Goal: Task Accomplishment & Management: Use online tool/utility

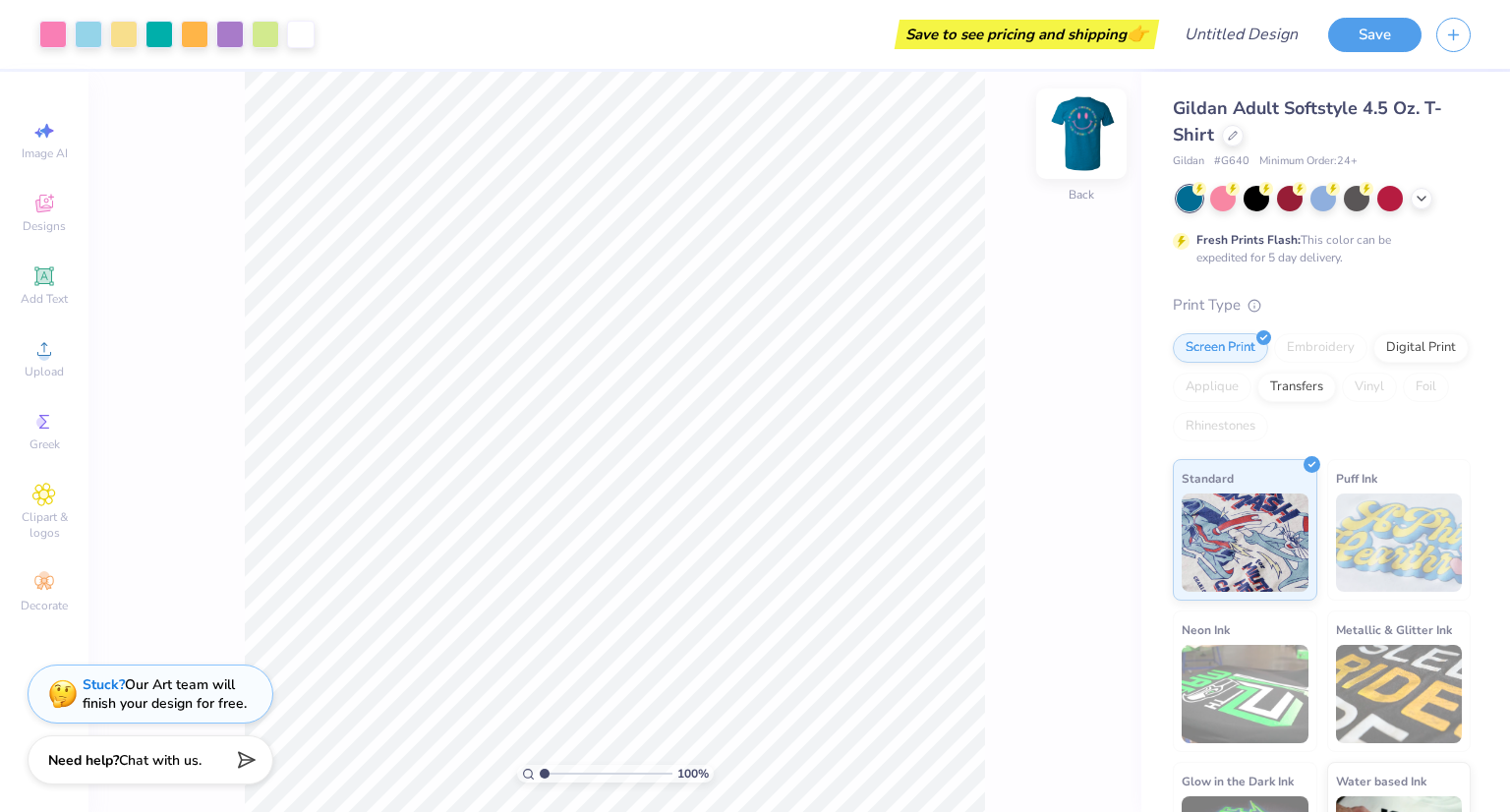
click at [1089, 145] on img at bounding box center [1081, 134] width 79 height 79
click at [1089, 145] on img at bounding box center [1081, 133] width 39 height 39
click at [1082, 147] on img at bounding box center [1081, 134] width 79 height 79
click at [1097, 131] on img at bounding box center [1081, 133] width 39 height 39
click at [1092, 148] on img at bounding box center [1081, 134] width 79 height 79
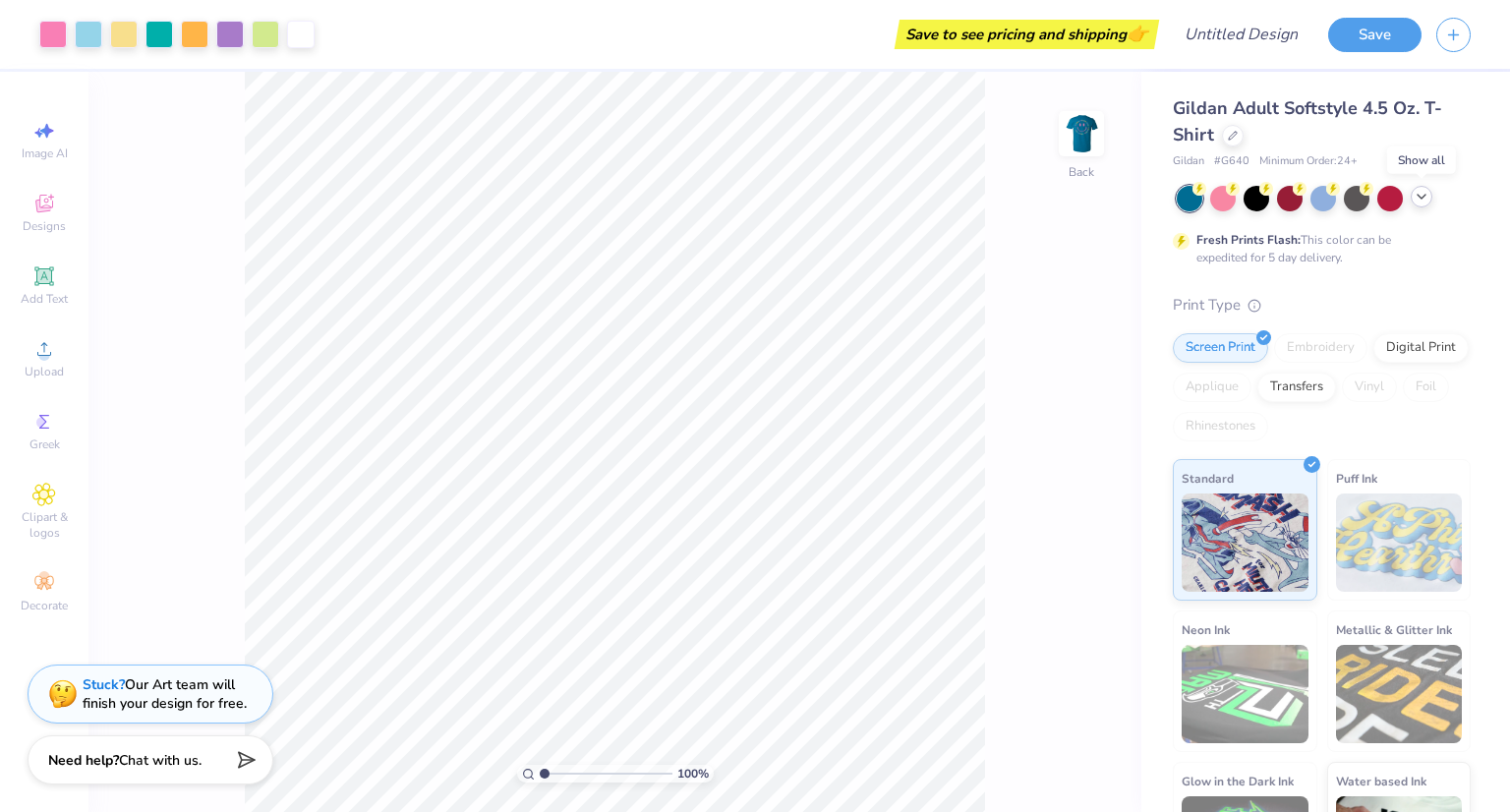
click at [1420, 201] on icon at bounding box center [1422, 197] width 16 height 16
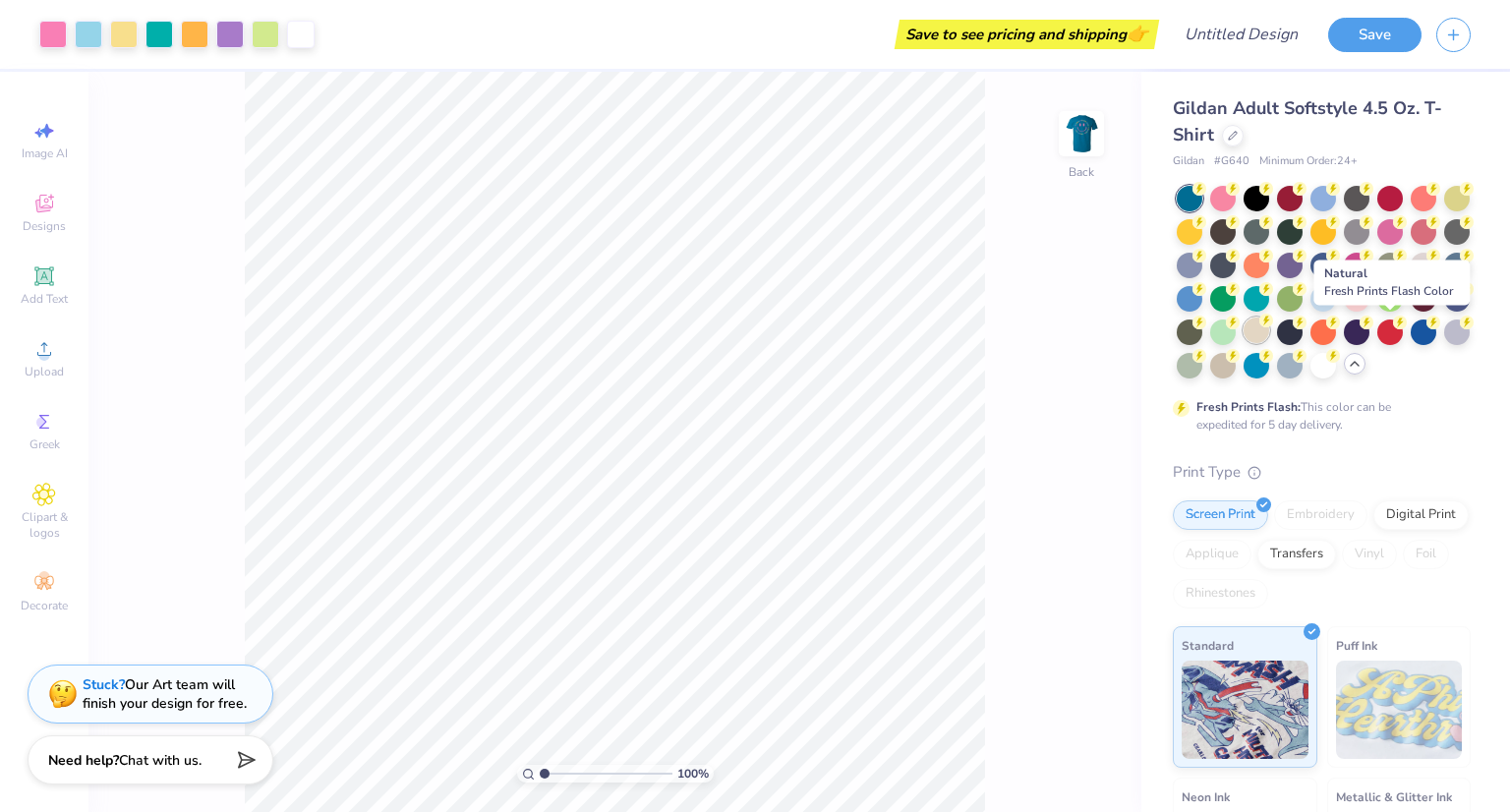
click at [1269, 341] on div at bounding box center [1257, 330] width 26 height 26
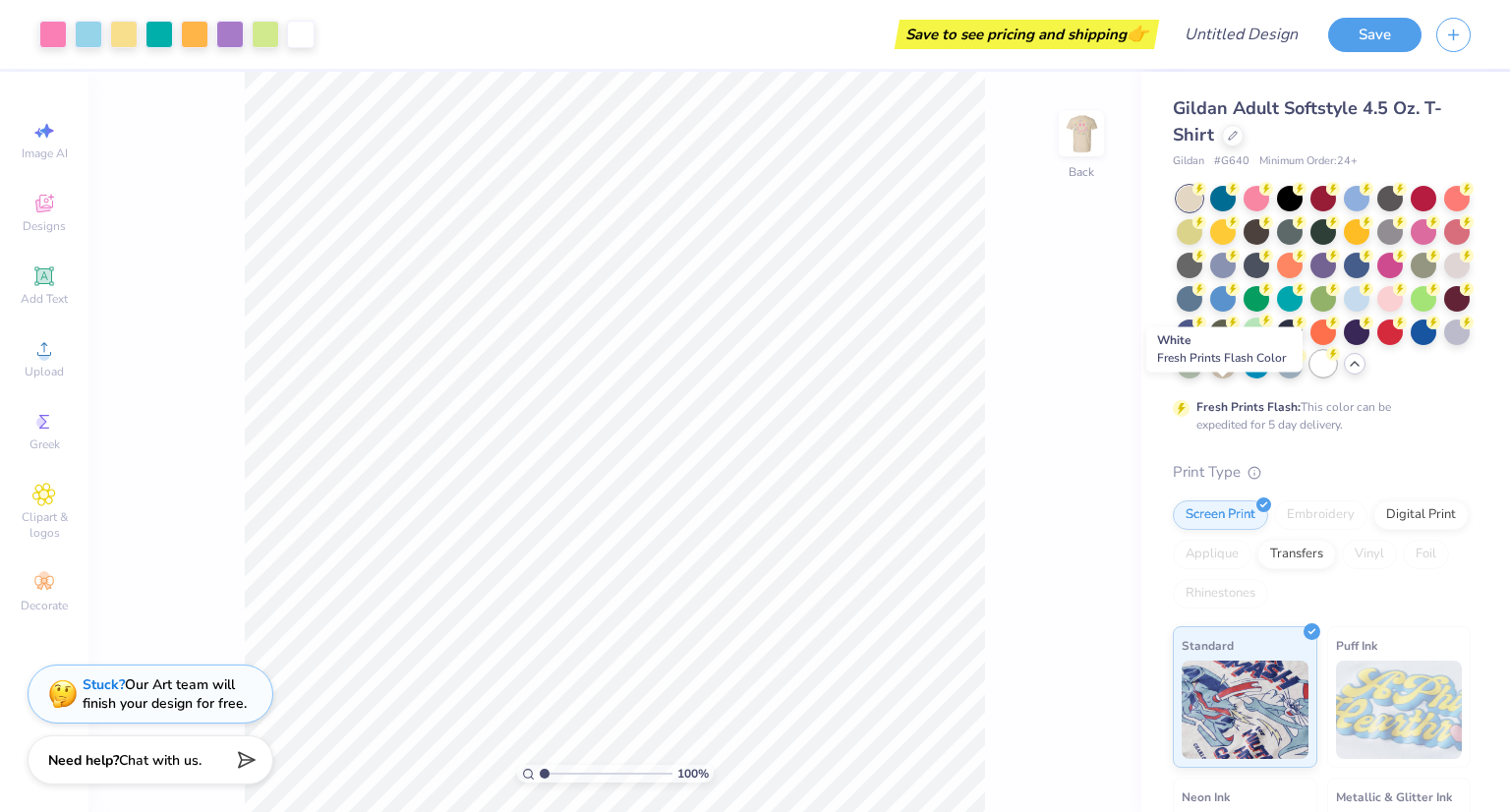
click at [1310, 376] on div at bounding box center [1323, 364] width 26 height 26
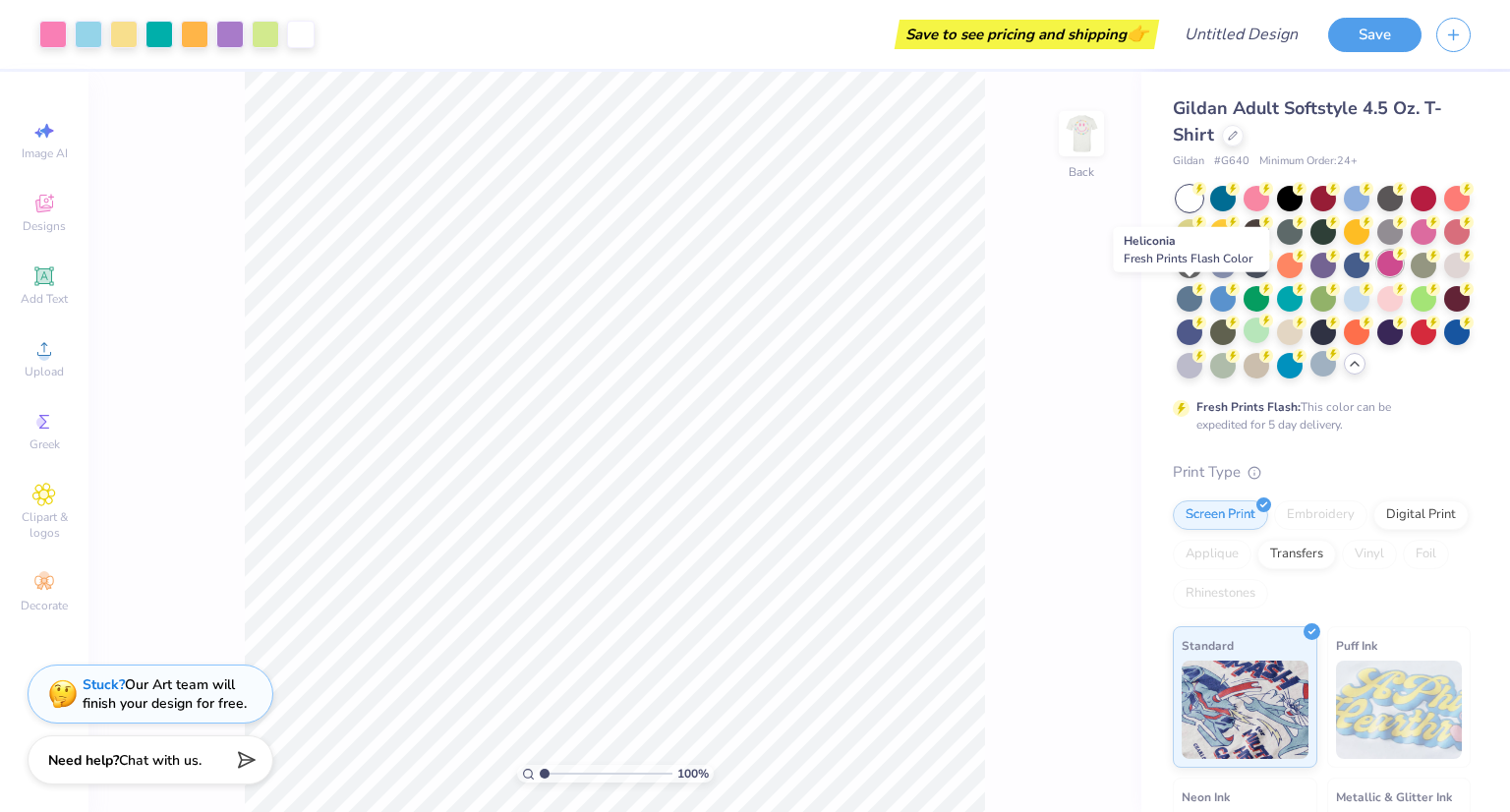
click at [1377, 276] on div at bounding box center [1390, 263] width 26 height 26
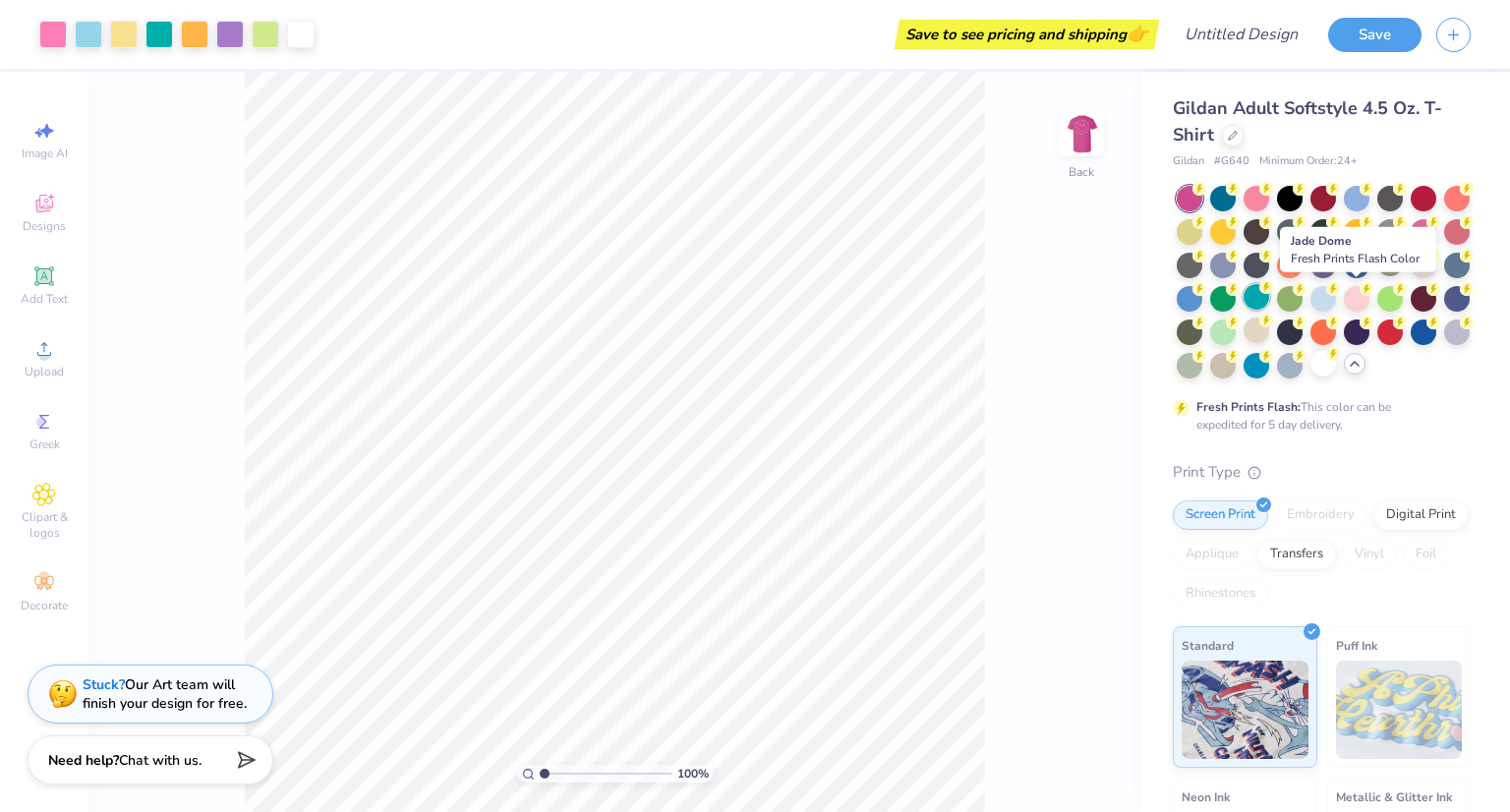
click at [1269, 297] on div at bounding box center [1257, 297] width 26 height 26
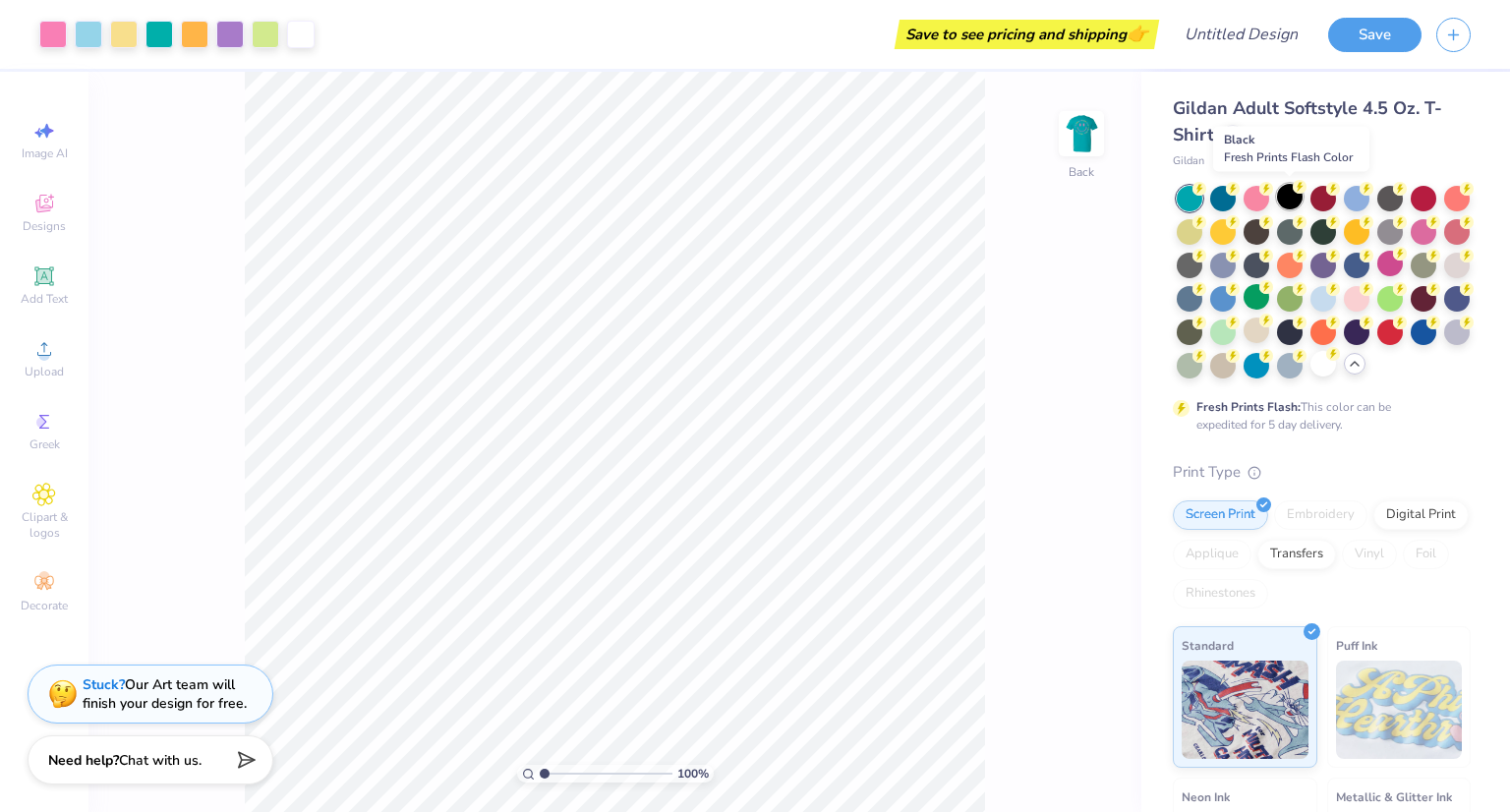
click at [1285, 202] on div at bounding box center [1290, 197] width 26 height 26
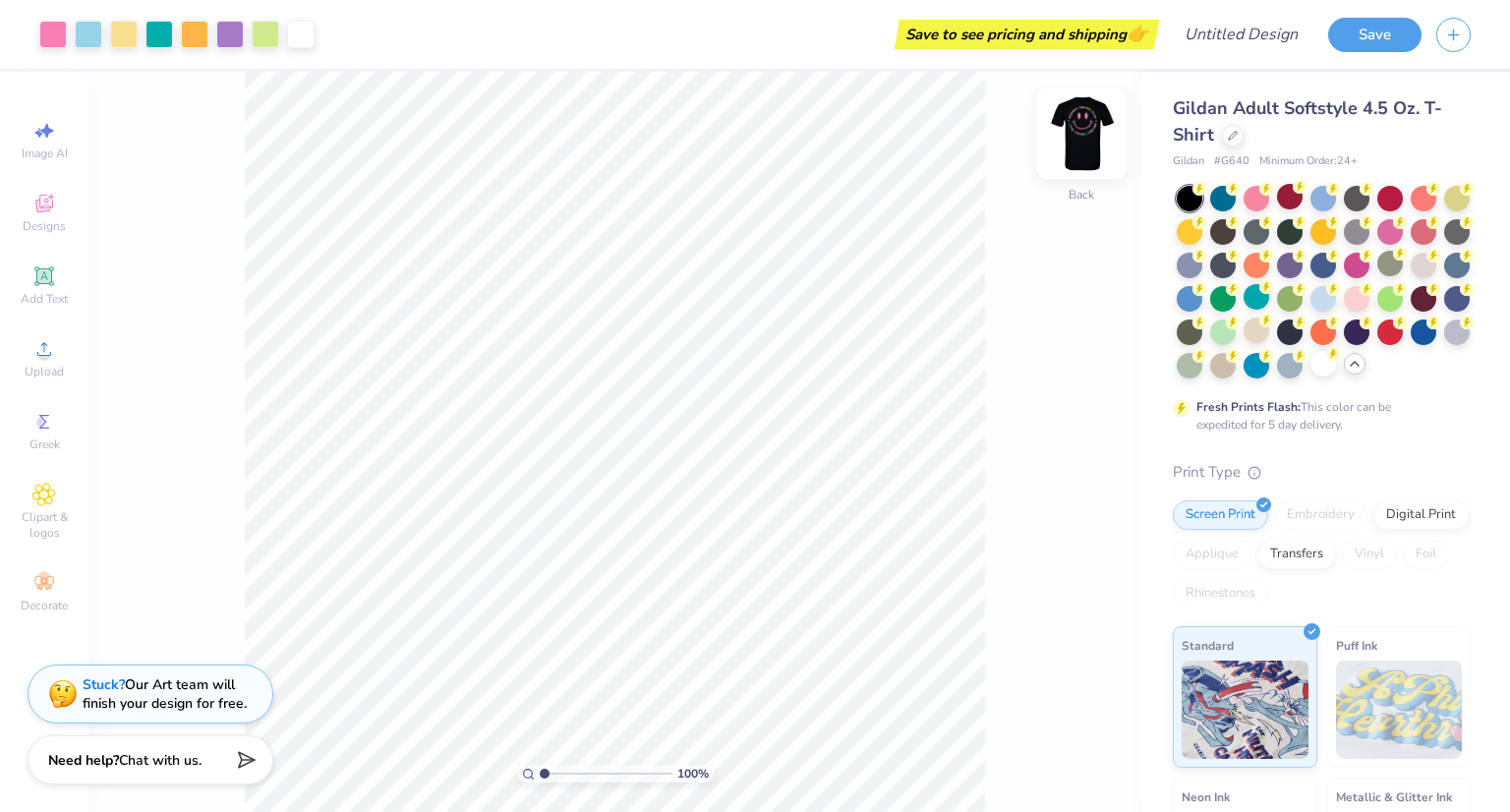
click at [1097, 141] on img at bounding box center [1081, 134] width 79 height 79
click at [1097, 141] on img at bounding box center [1081, 133] width 39 height 39
click at [39, 206] on icon at bounding box center [44, 205] width 16 height 13
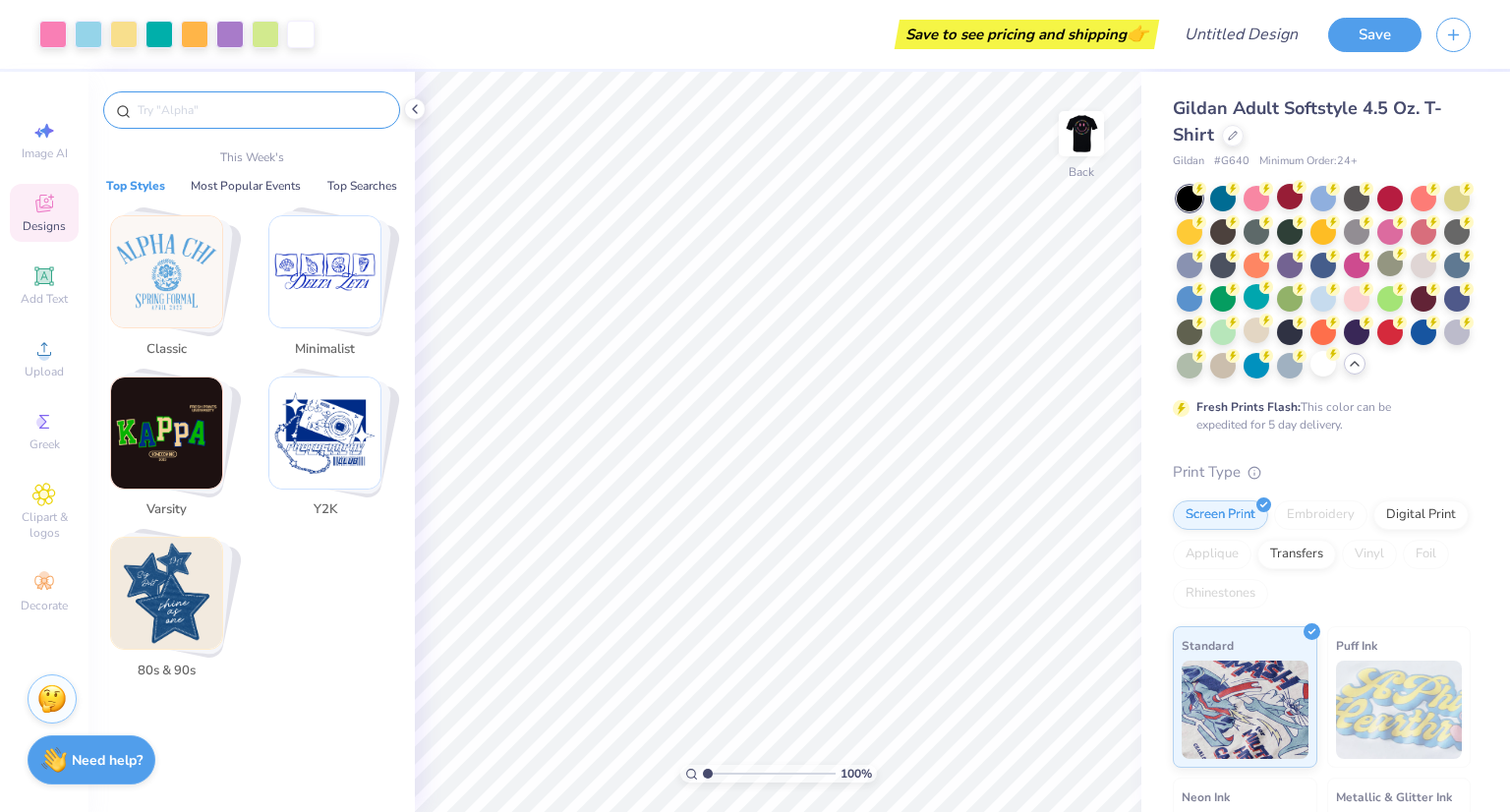
click at [231, 113] on input "text" at bounding box center [261, 110] width 252 height 20
click at [193, 601] on img "Stack Card Button 80s & 90s" at bounding box center [166, 593] width 111 height 111
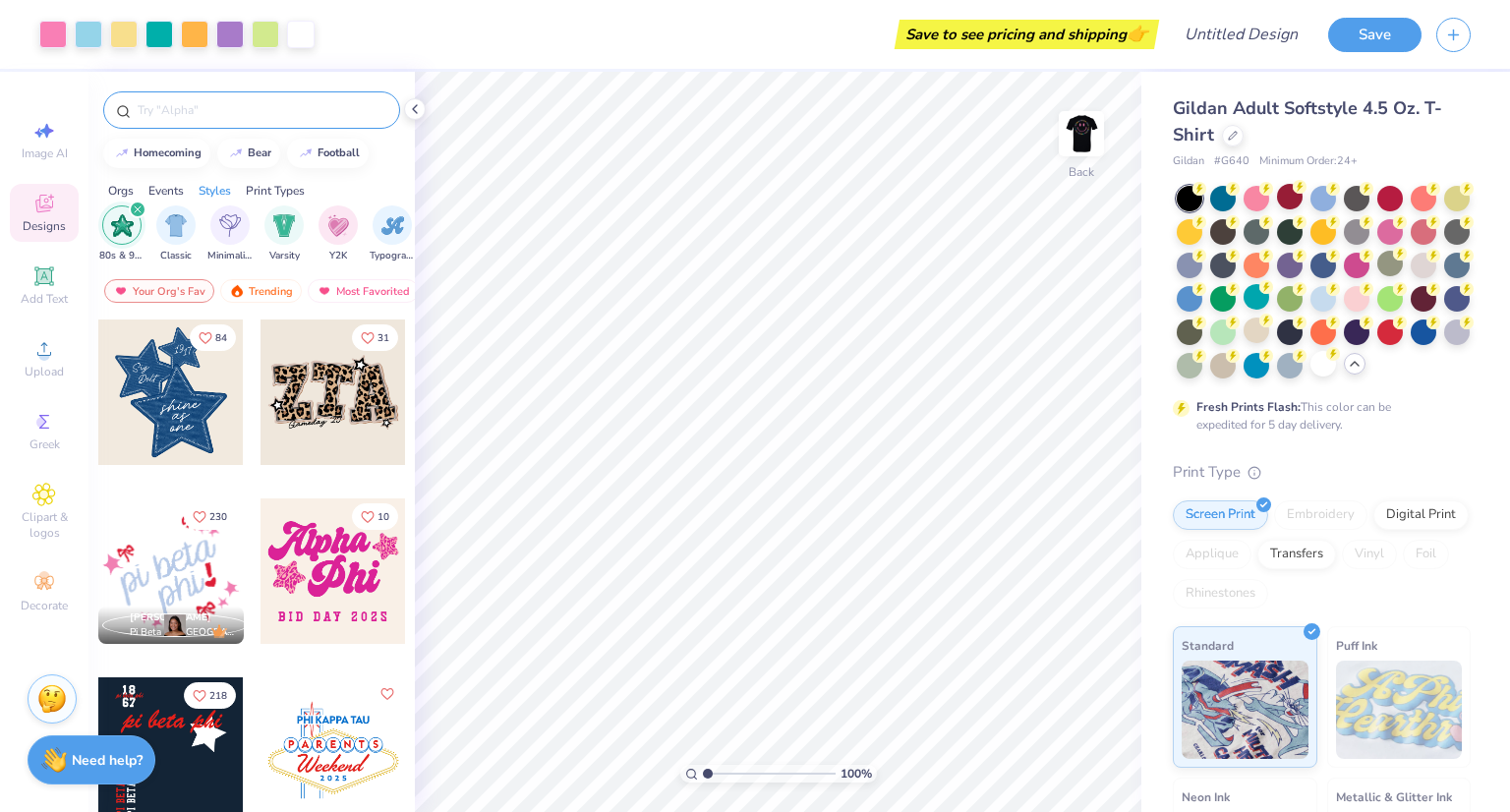
click at [260, 97] on div at bounding box center [251, 110] width 296 height 37
click at [138, 209] on icon "filter for 80s & 90s" at bounding box center [138, 209] width 8 height 8
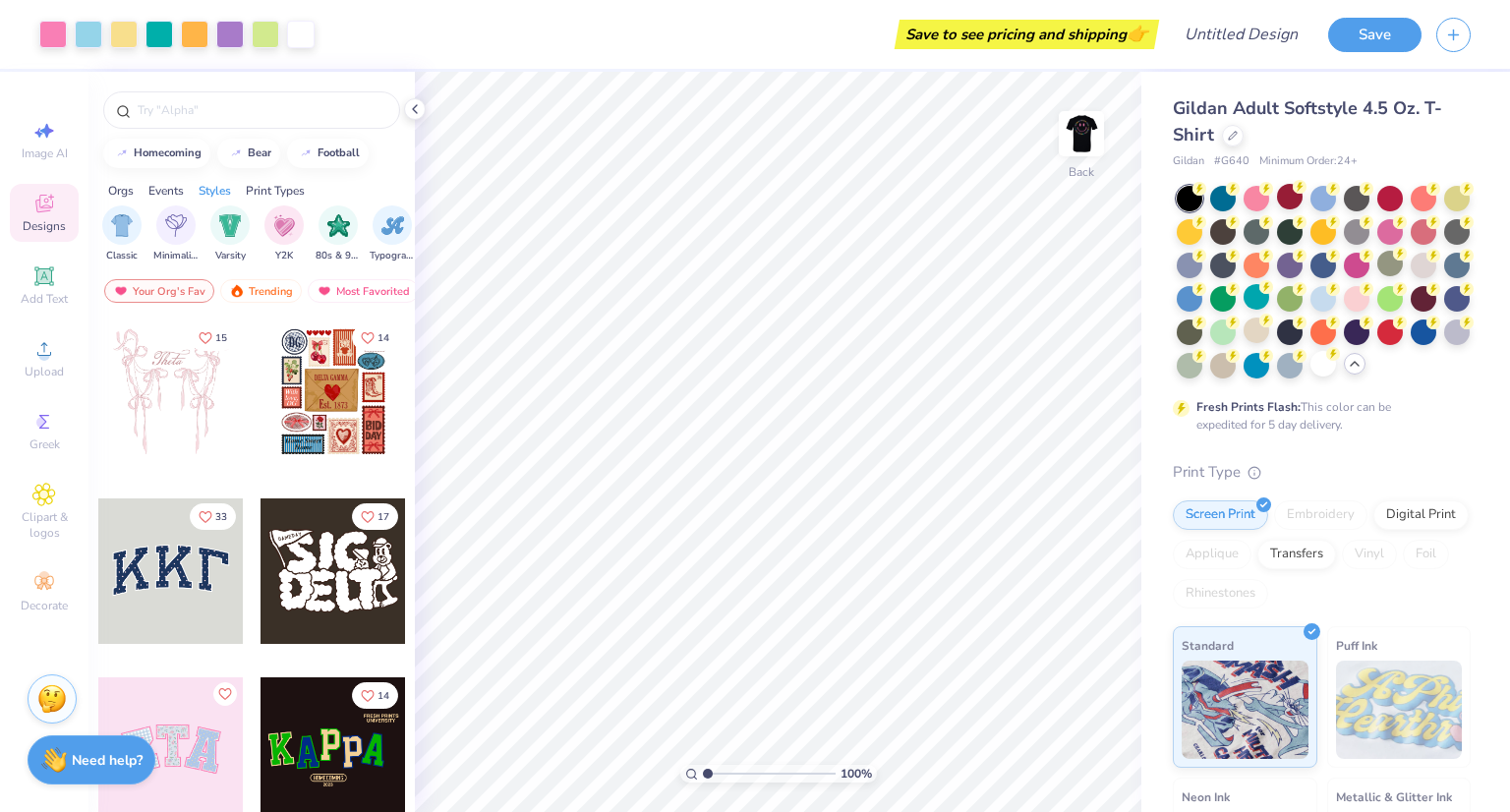
click at [124, 187] on div "Orgs" at bounding box center [121, 191] width 26 height 18
click at [117, 232] on img "filter for Sorority" at bounding box center [122, 223] width 23 height 23
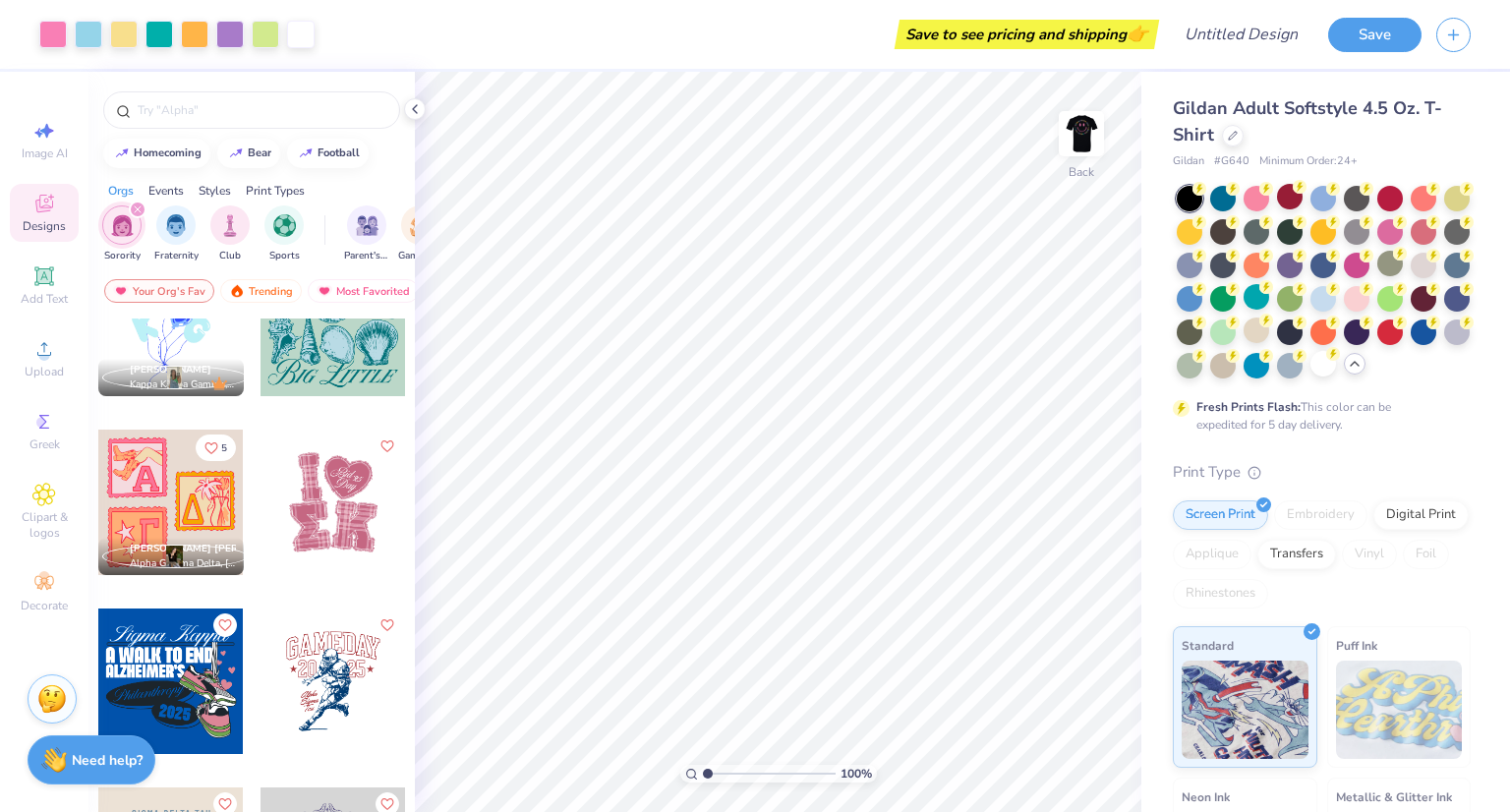
scroll to position [2750, 0]
click at [1094, 133] on img at bounding box center [1081, 134] width 79 height 79
click at [201, 473] on div at bounding box center [172, 503] width 146 height 146
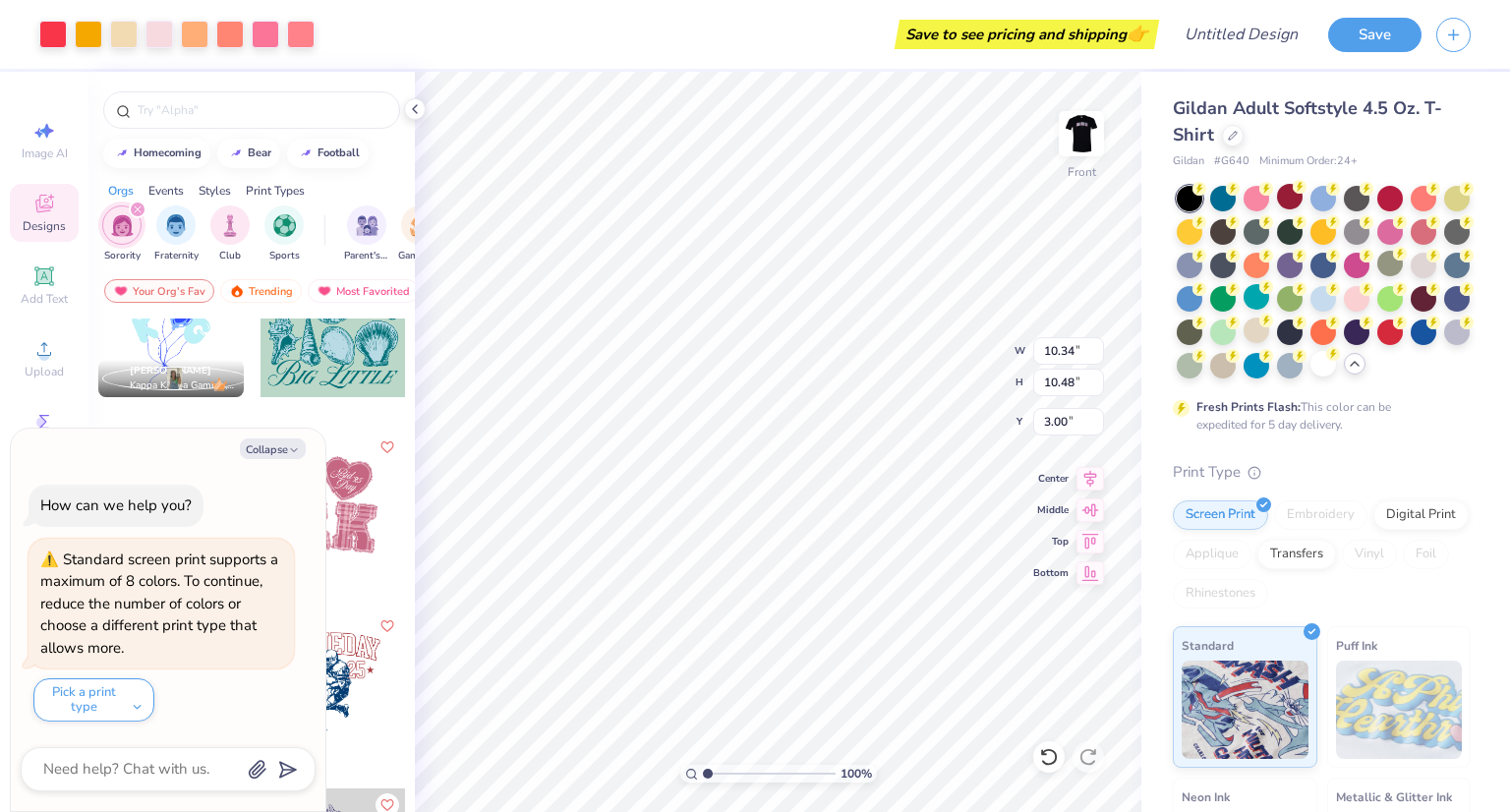
type textarea "x"
type input "4.82"
type textarea "x"
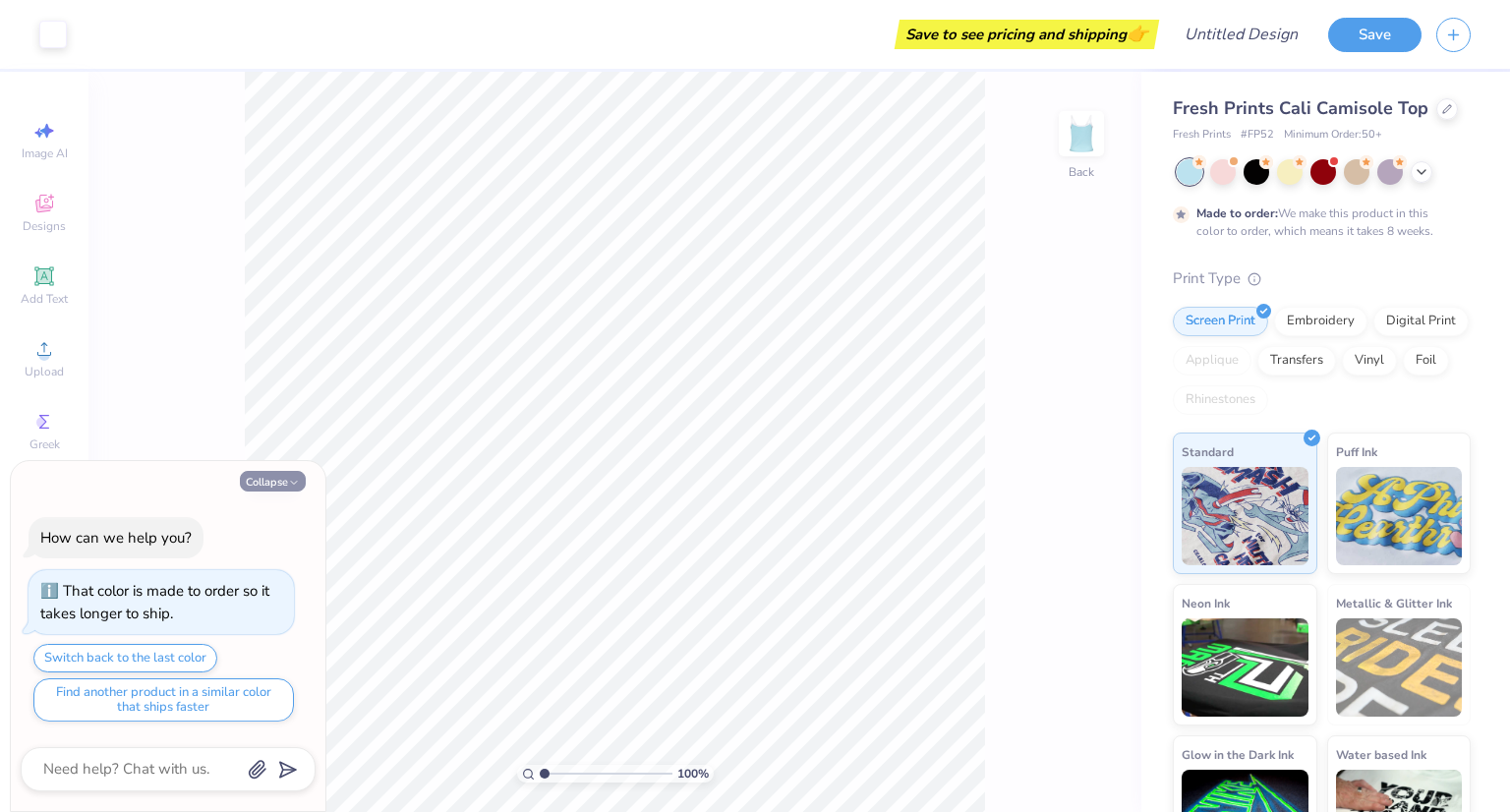
click at [275, 481] on button "Collapse" at bounding box center [272, 481] width 66 height 21
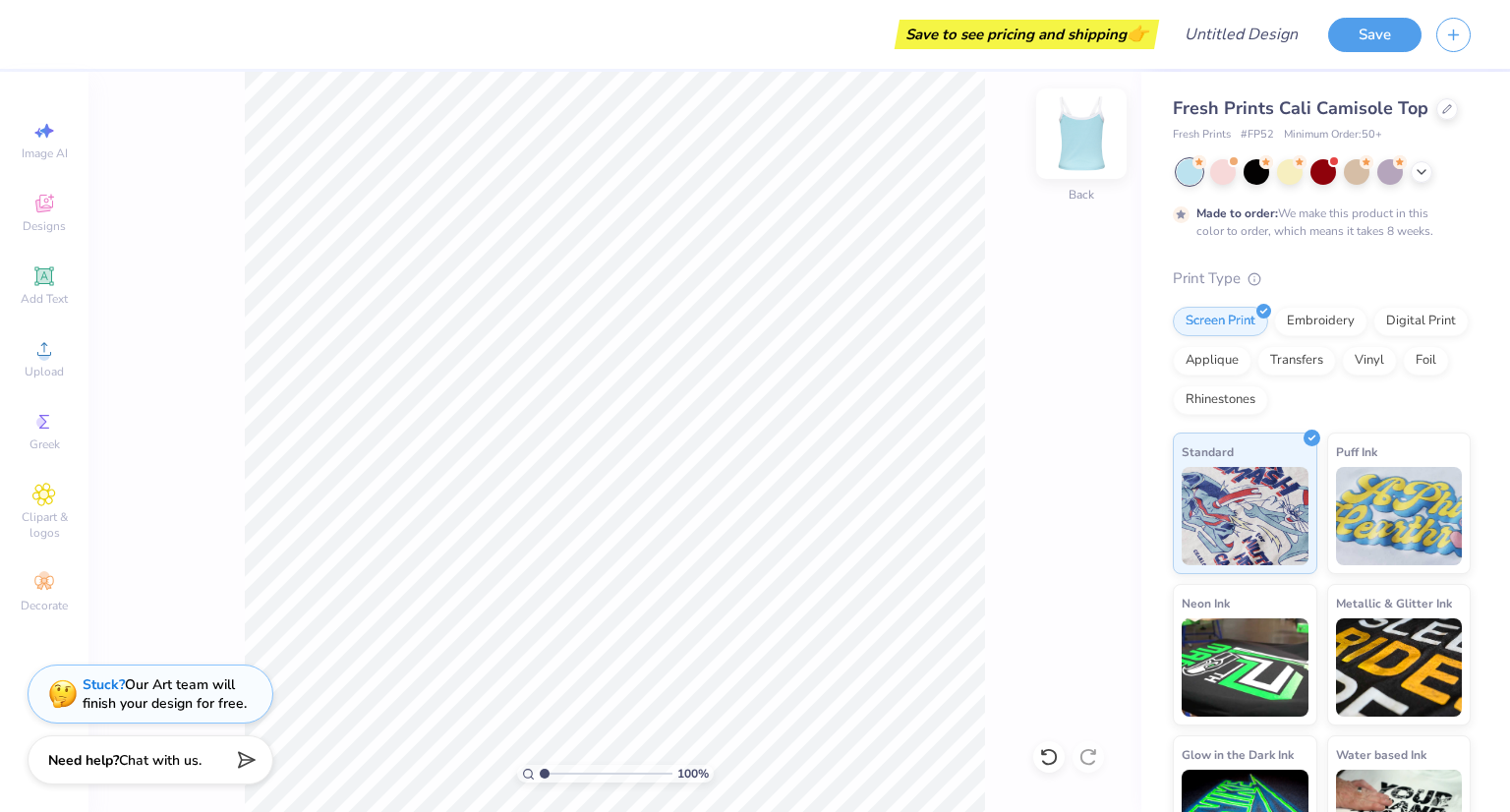
click at [1080, 140] on img at bounding box center [1081, 134] width 79 height 79
click at [1080, 140] on img at bounding box center [1081, 133] width 39 height 39
click at [1423, 175] on icon at bounding box center [1422, 171] width 16 height 16
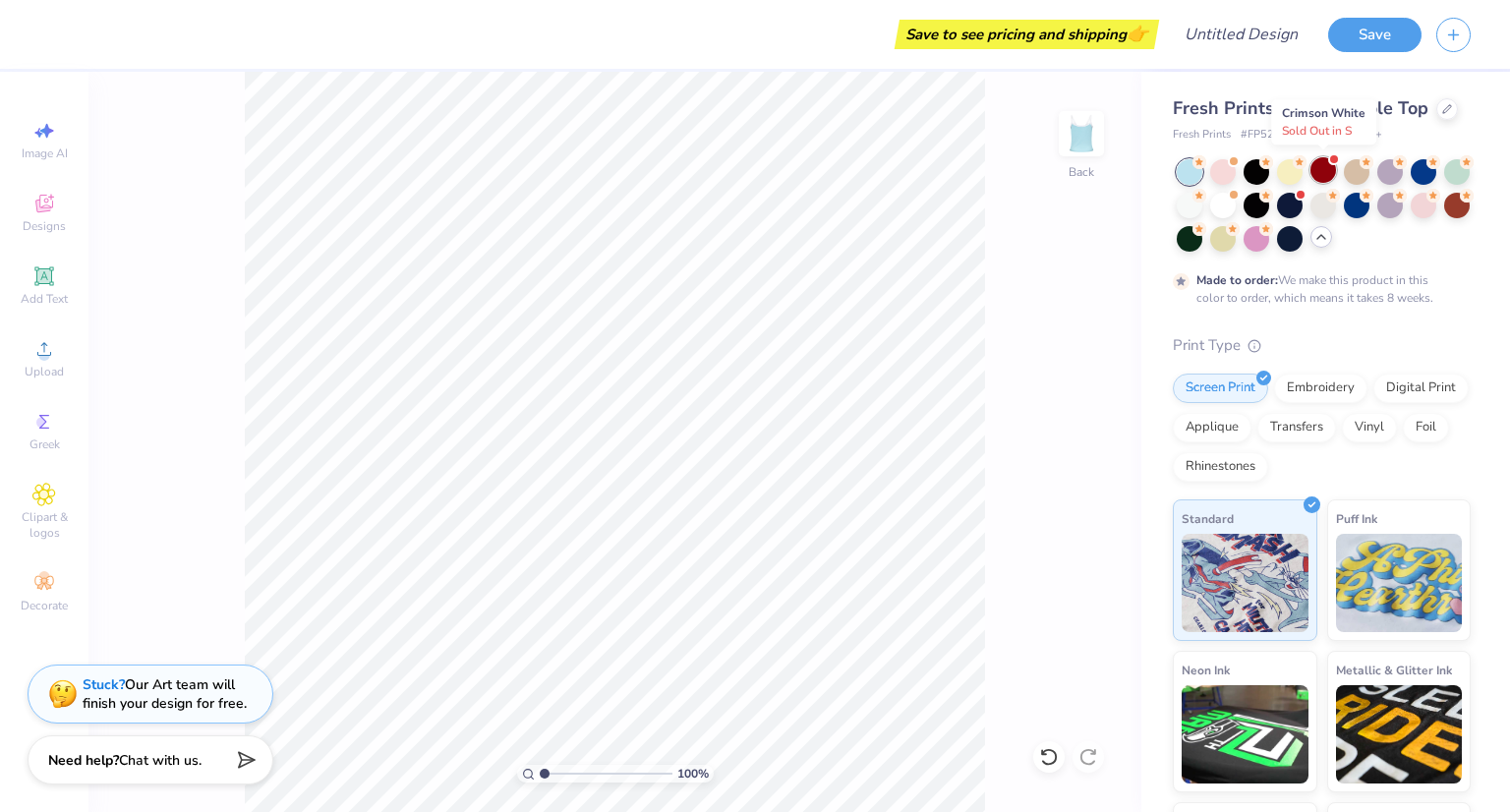
click at [1333, 167] on div at bounding box center [1323, 171] width 26 height 26
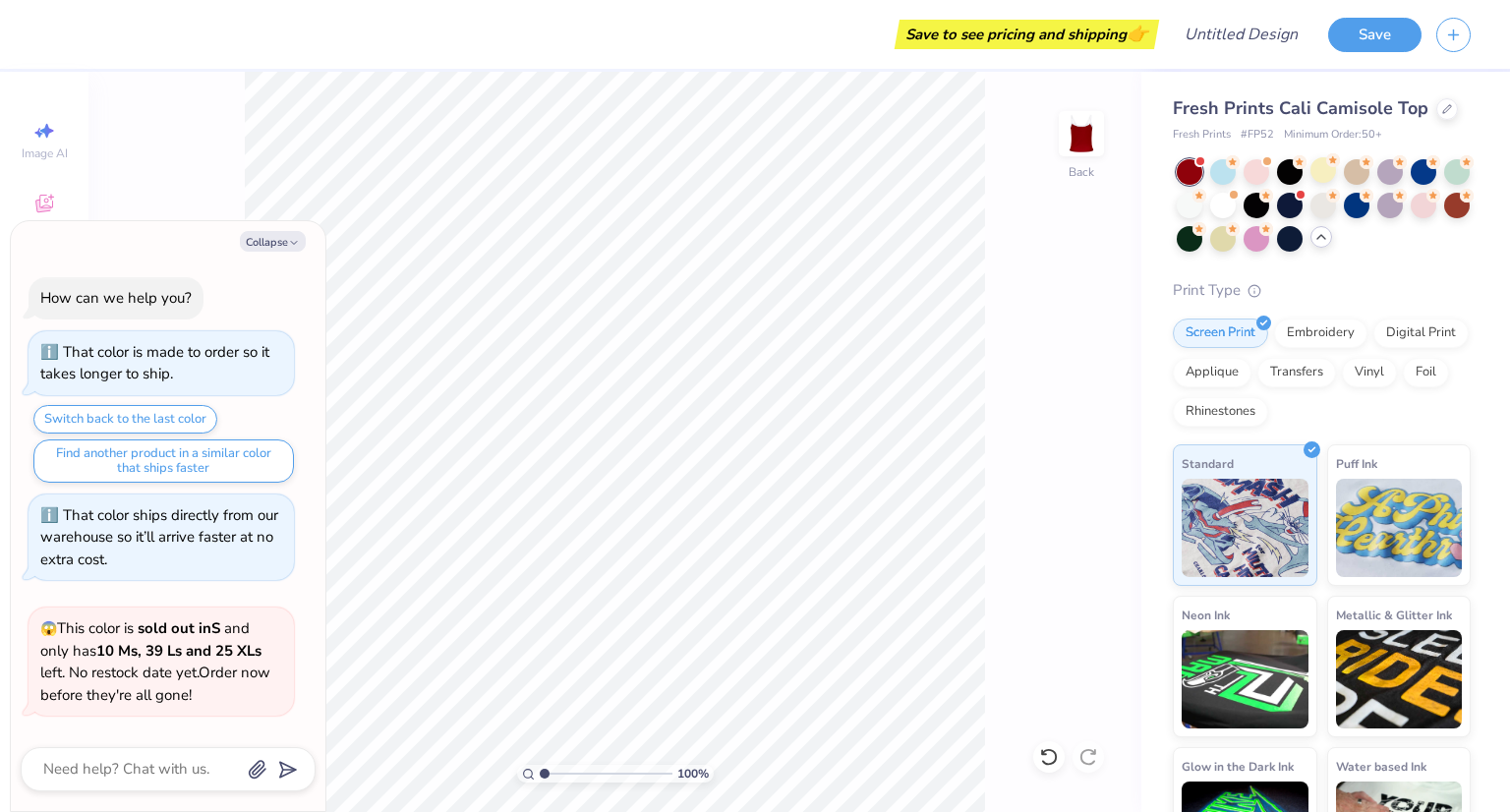
scroll to position [134, 0]
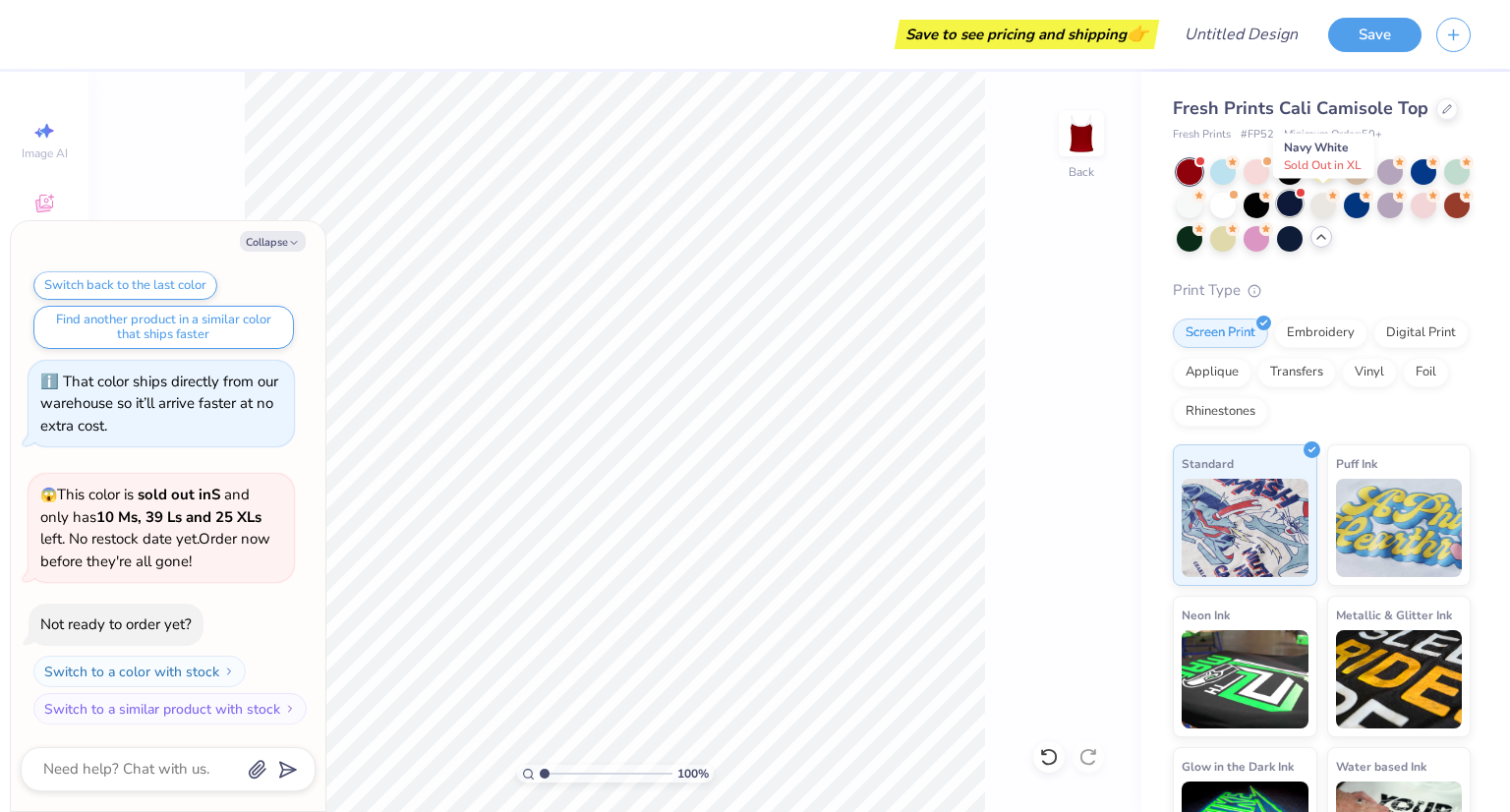
click at [1302, 201] on div at bounding box center [1290, 203] width 26 height 26
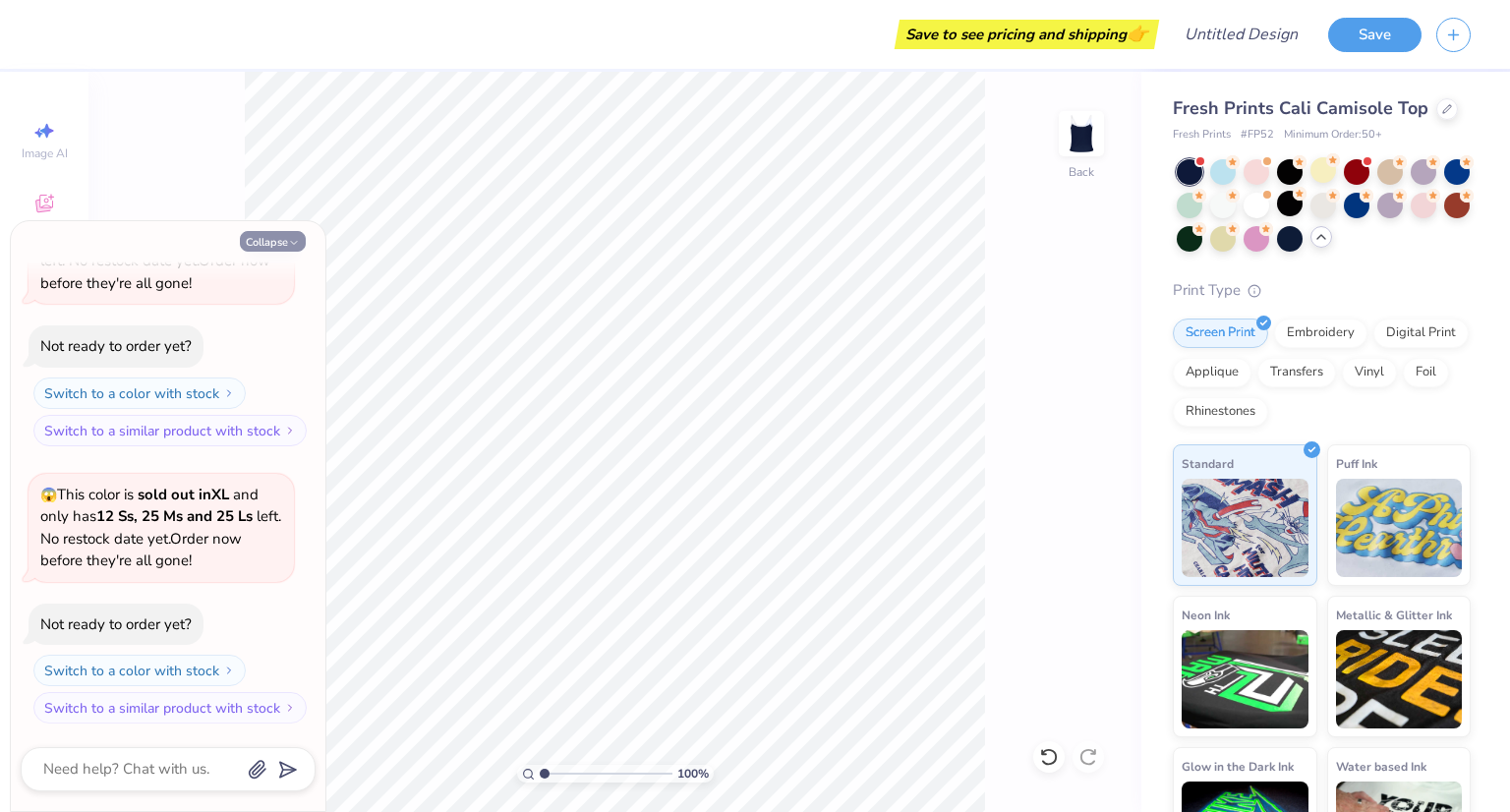
click at [259, 241] on button "Collapse" at bounding box center [272, 240] width 66 height 21
type textarea "x"
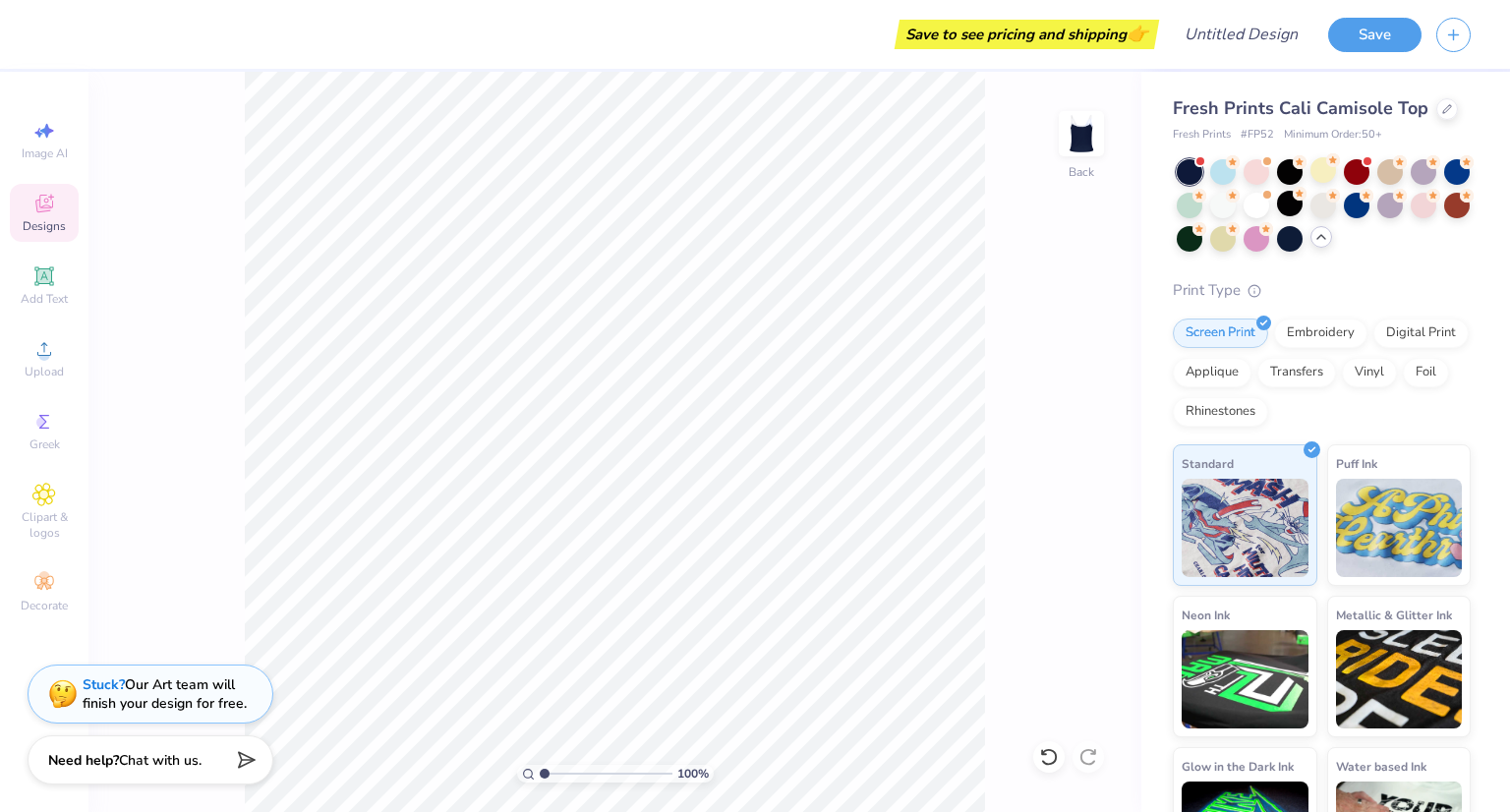
click at [51, 226] on span "Designs" at bounding box center [44, 226] width 43 height 16
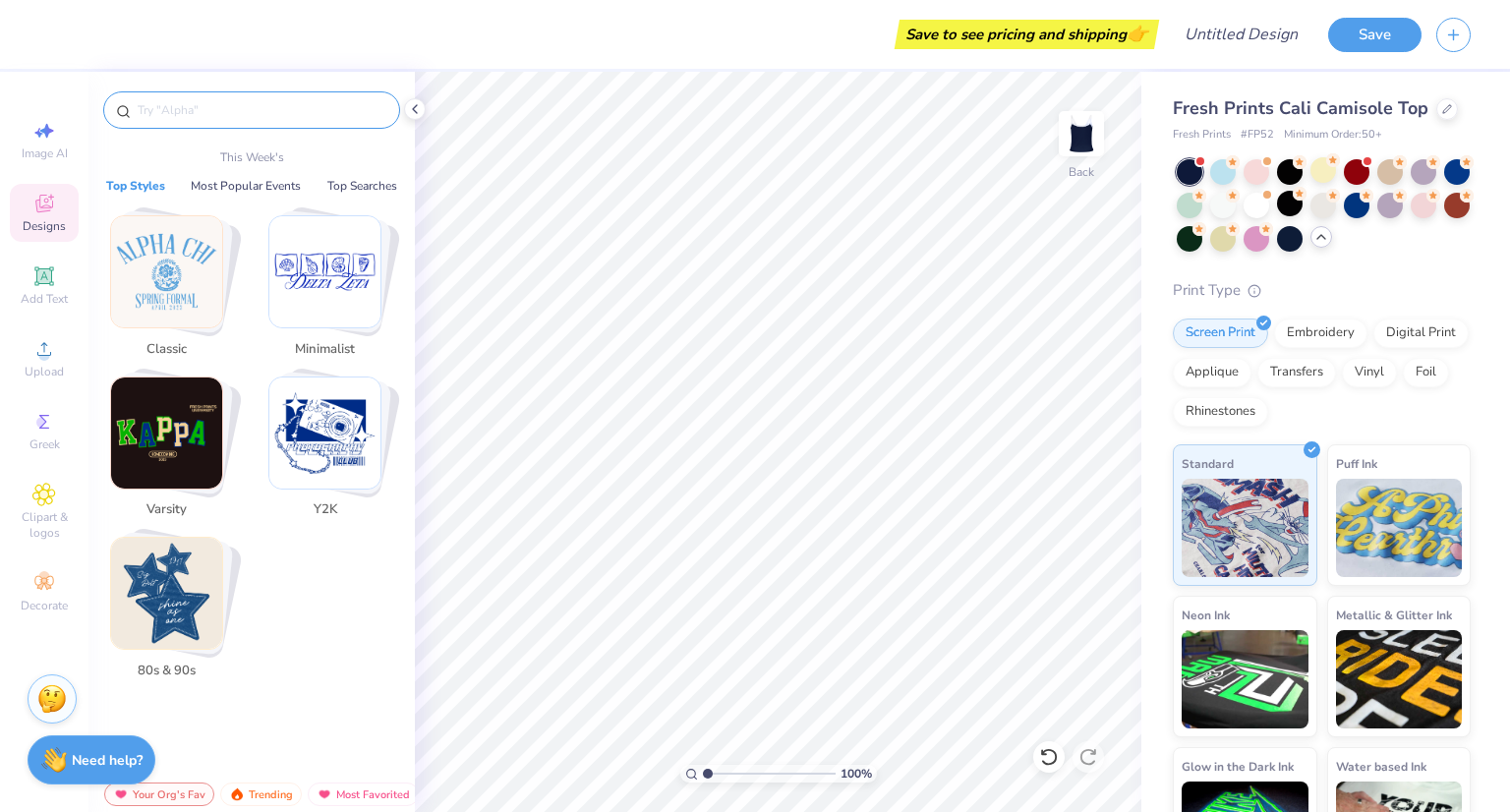
click at [231, 115] on input "text" at bounding box center [261, 110] width 252 height 20
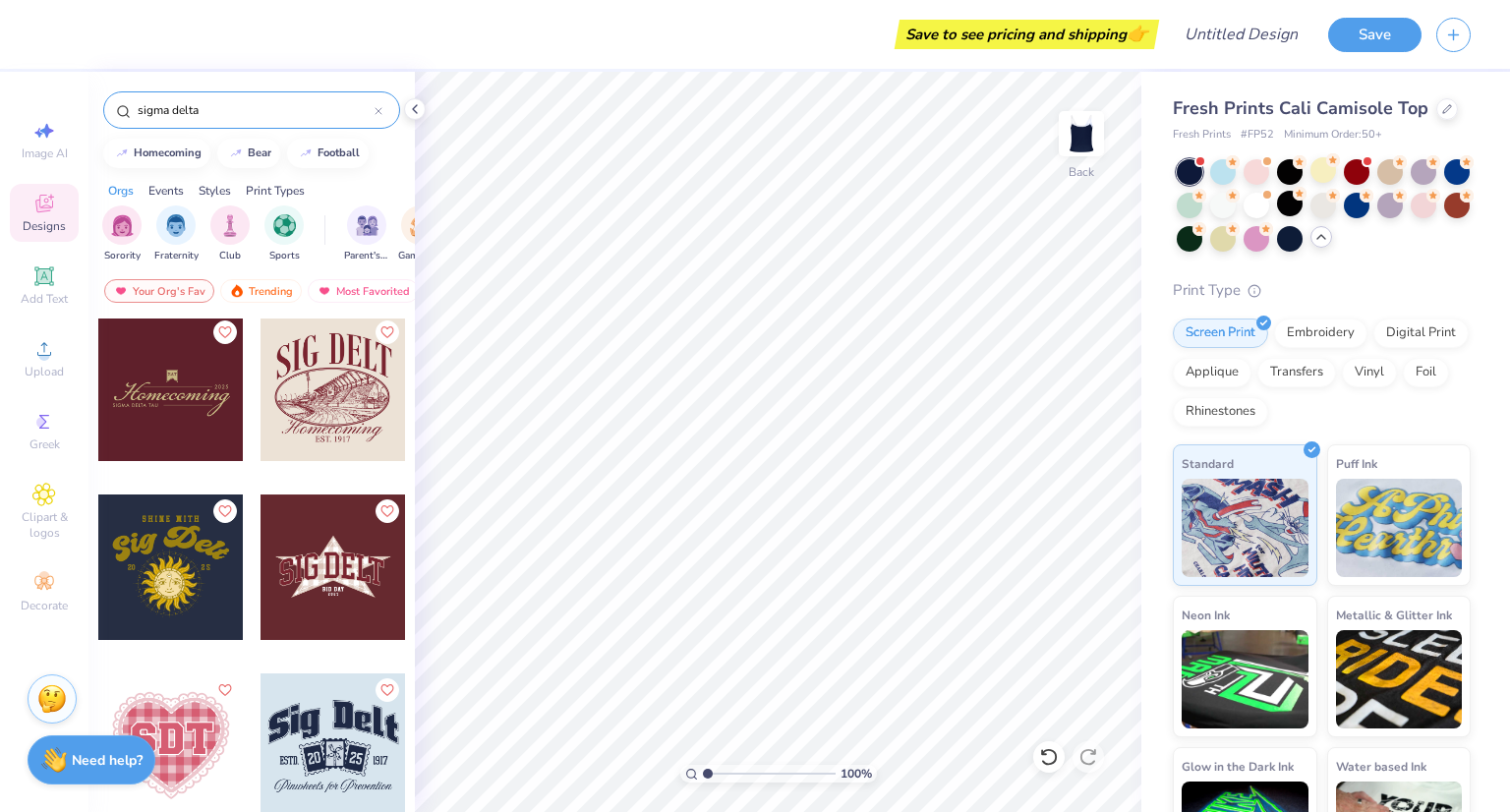
scroll to position [1077, 0]
type input "sigma delta"
click at [180, 575] on div at bounding box center [172, 567] width 146 height 146
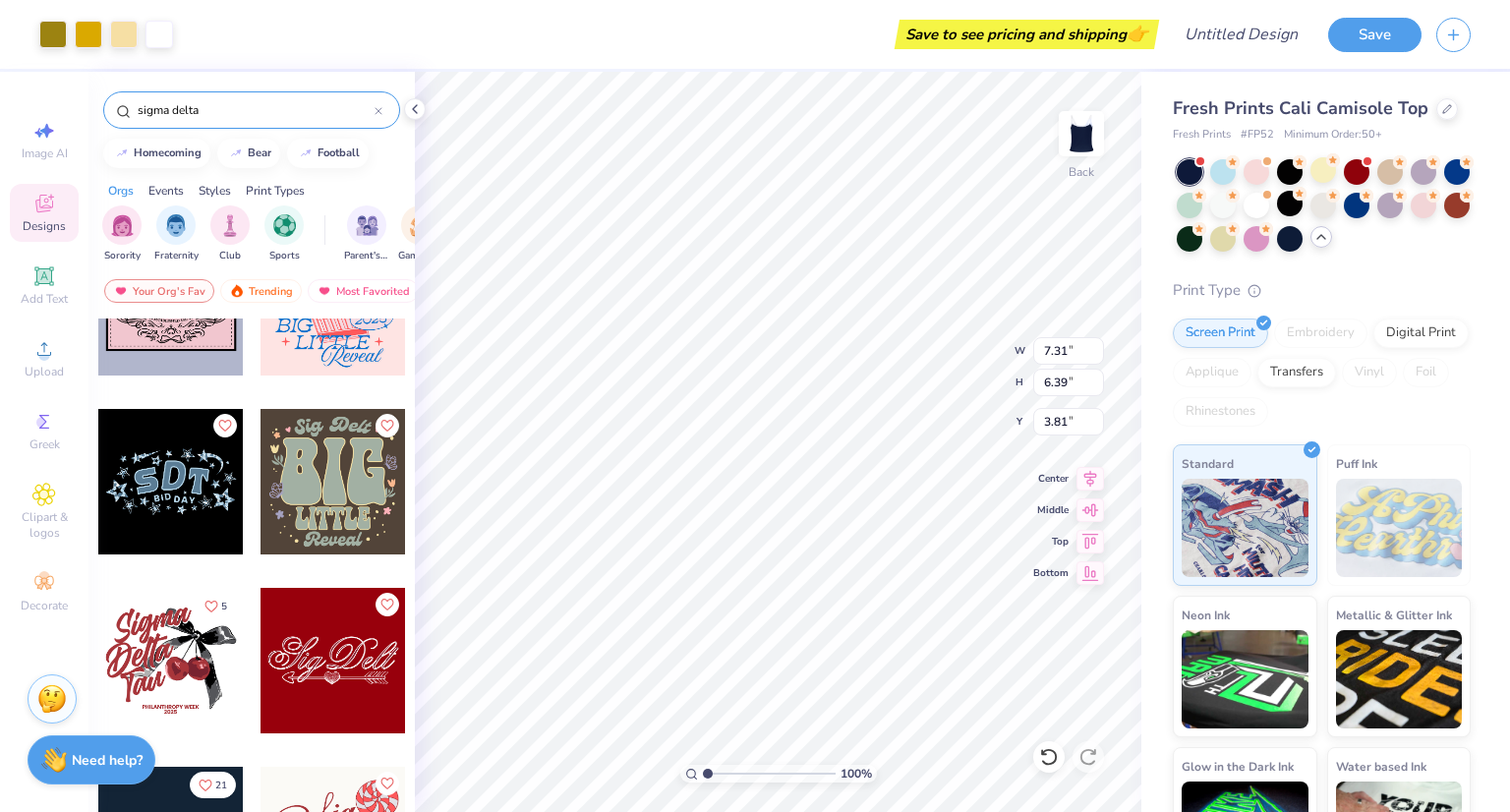
scroll to position [4024, 0]
type input "2.21"
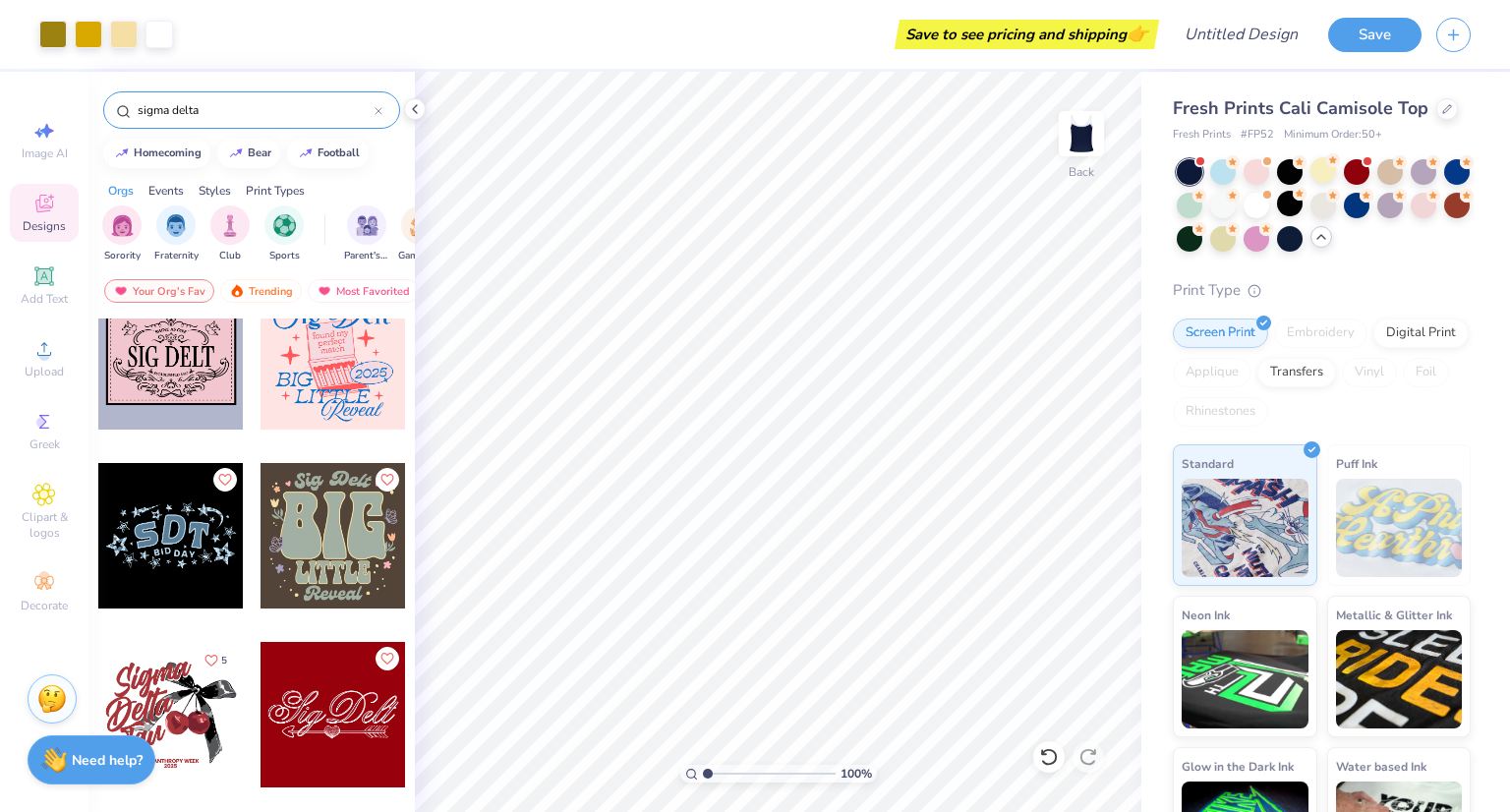
scroll to position [3909, 0]
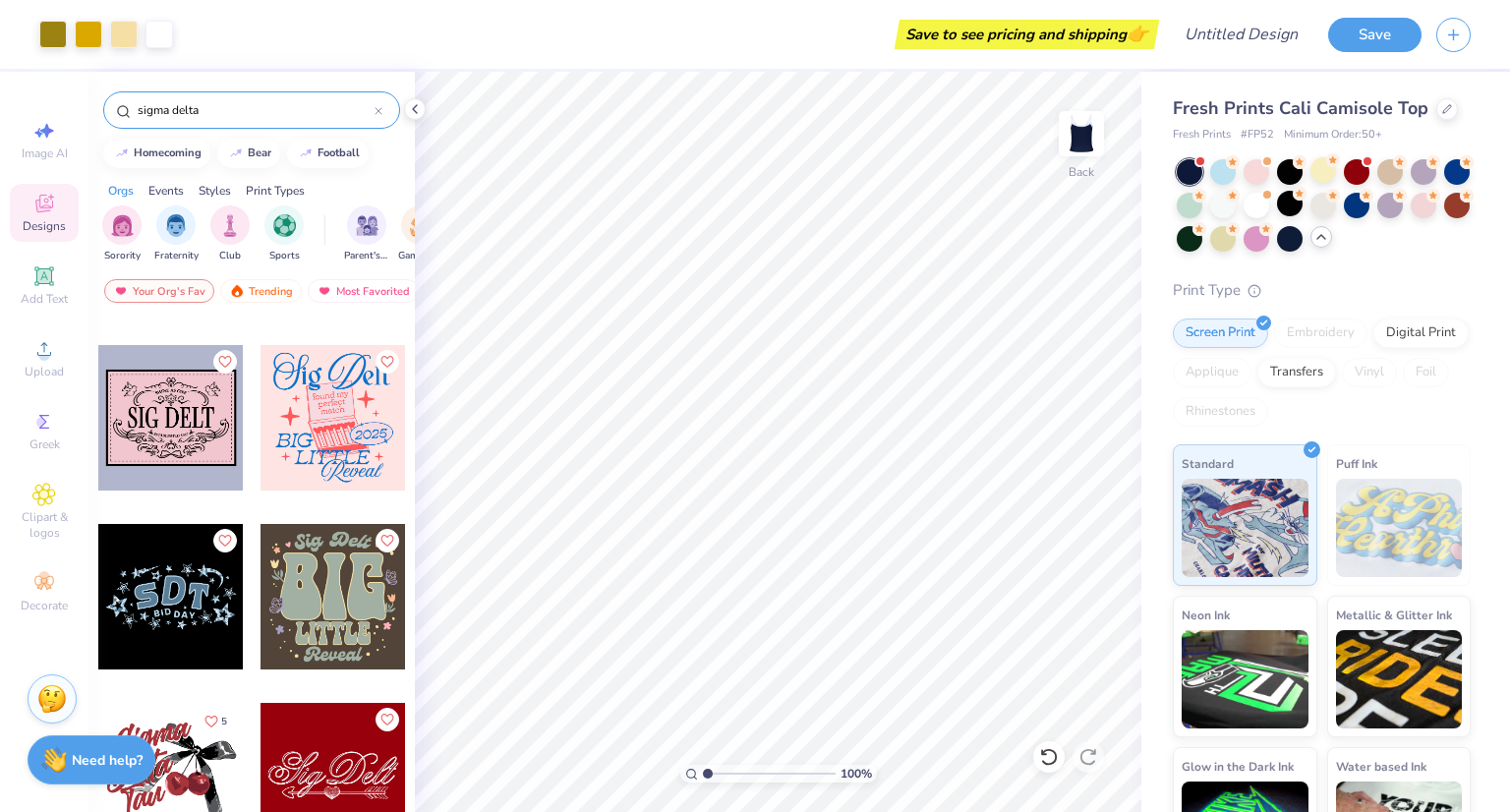
click at [174, 590] on div at bounding box center [172, 597] width 146 height 146
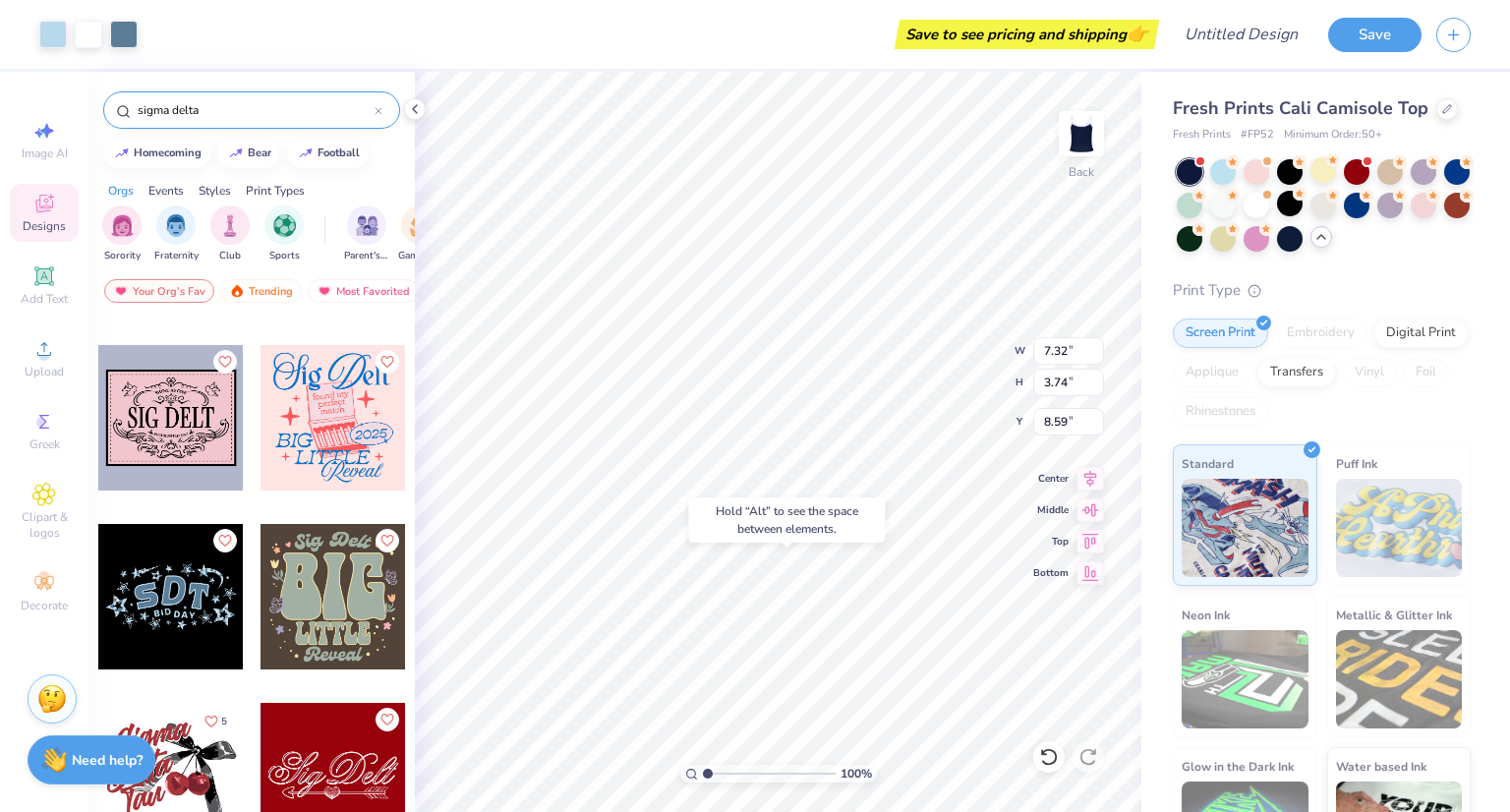
type input "8.59"
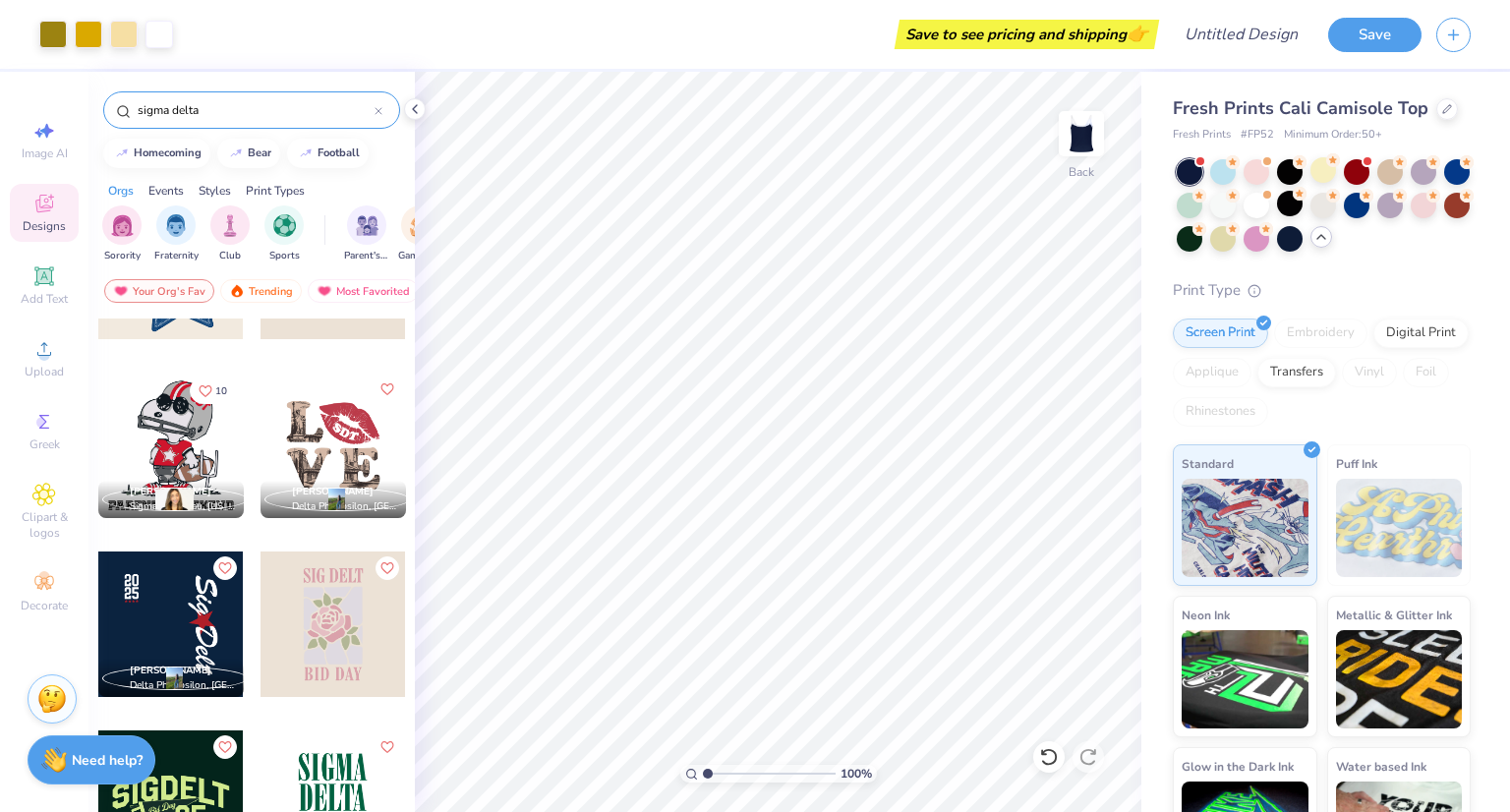
scroll to position [130, 0]
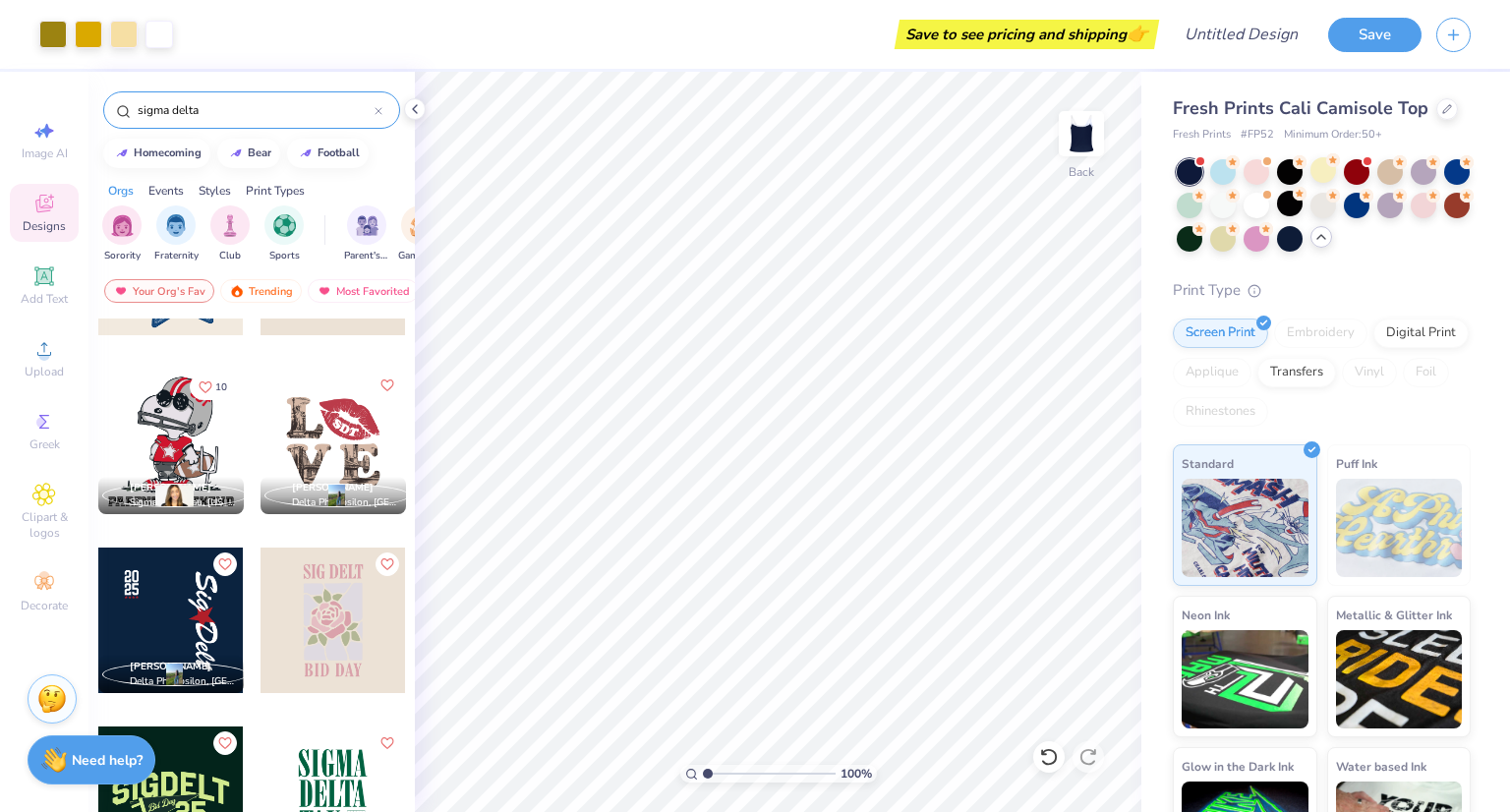
click at [195, 603] on div at bounding box center [172, 620] width 146 height 146
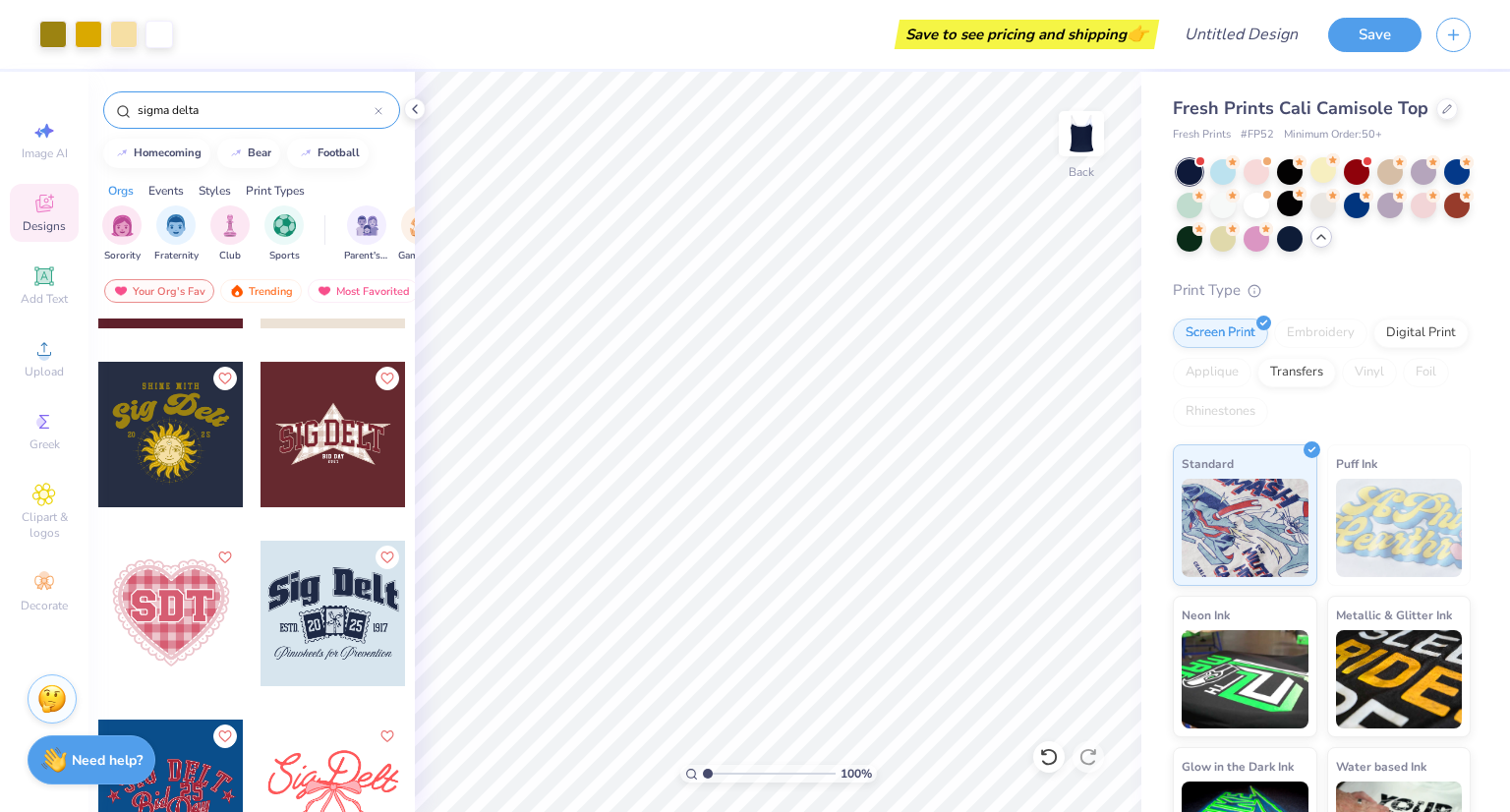
scroll to position [1211, 0]
click at [63, 494] on div "Clipart & logos" at bounding box center [44, 512] width 69 height 74
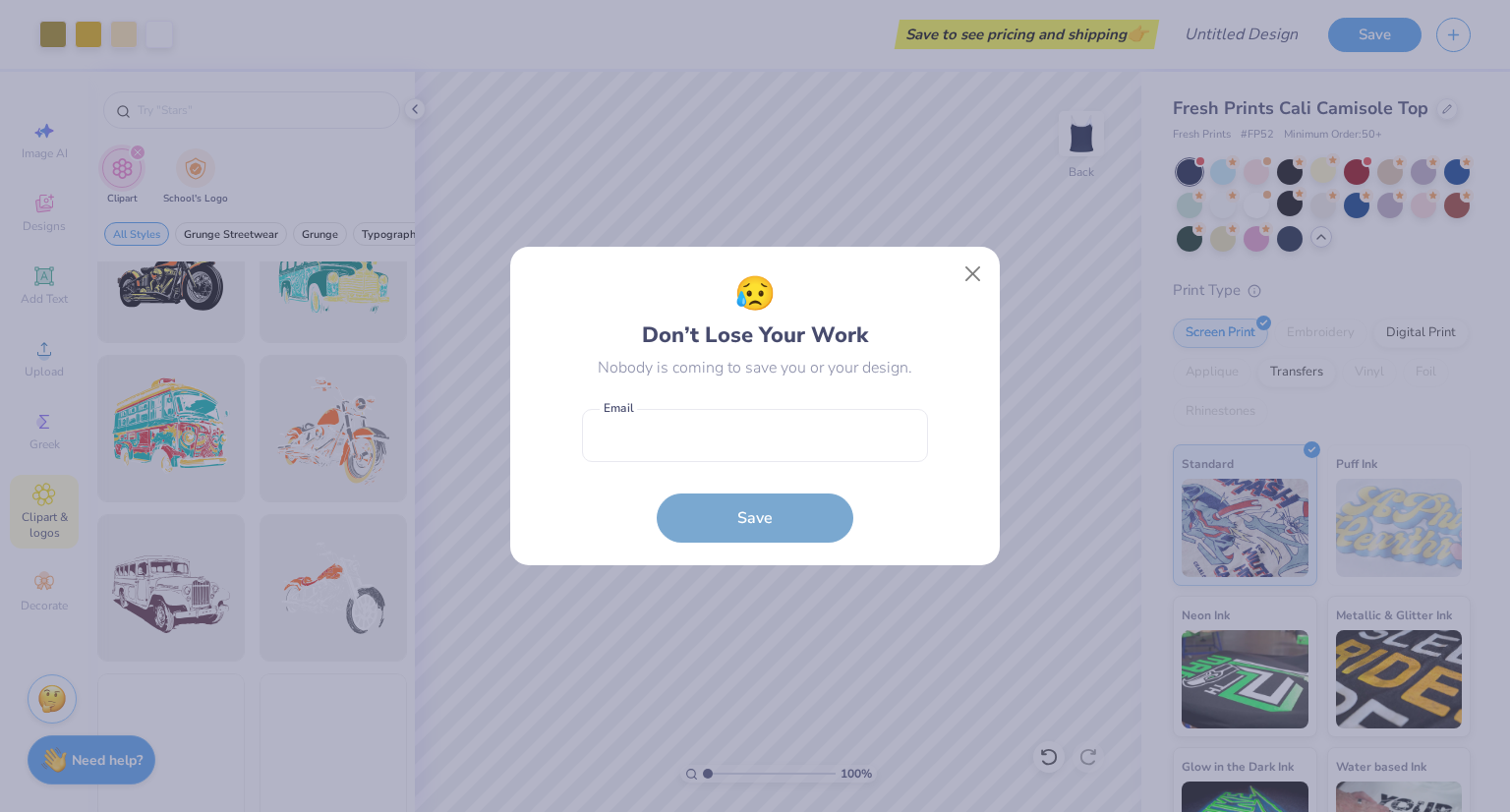
scroll to position [1977, 0]
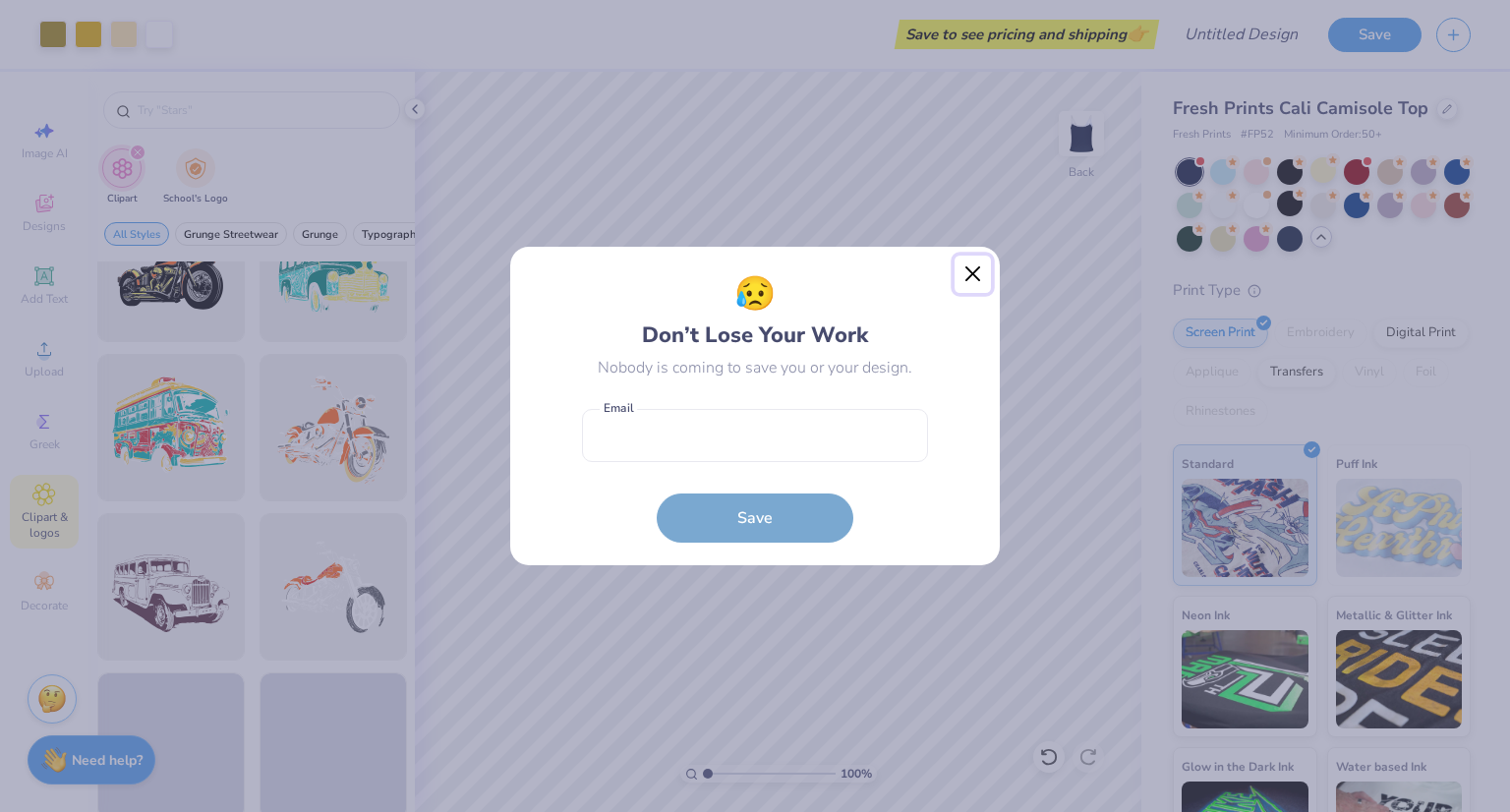
click at [965, 273] on button "Close" at bounding box center [973, 273] width 37 height 37
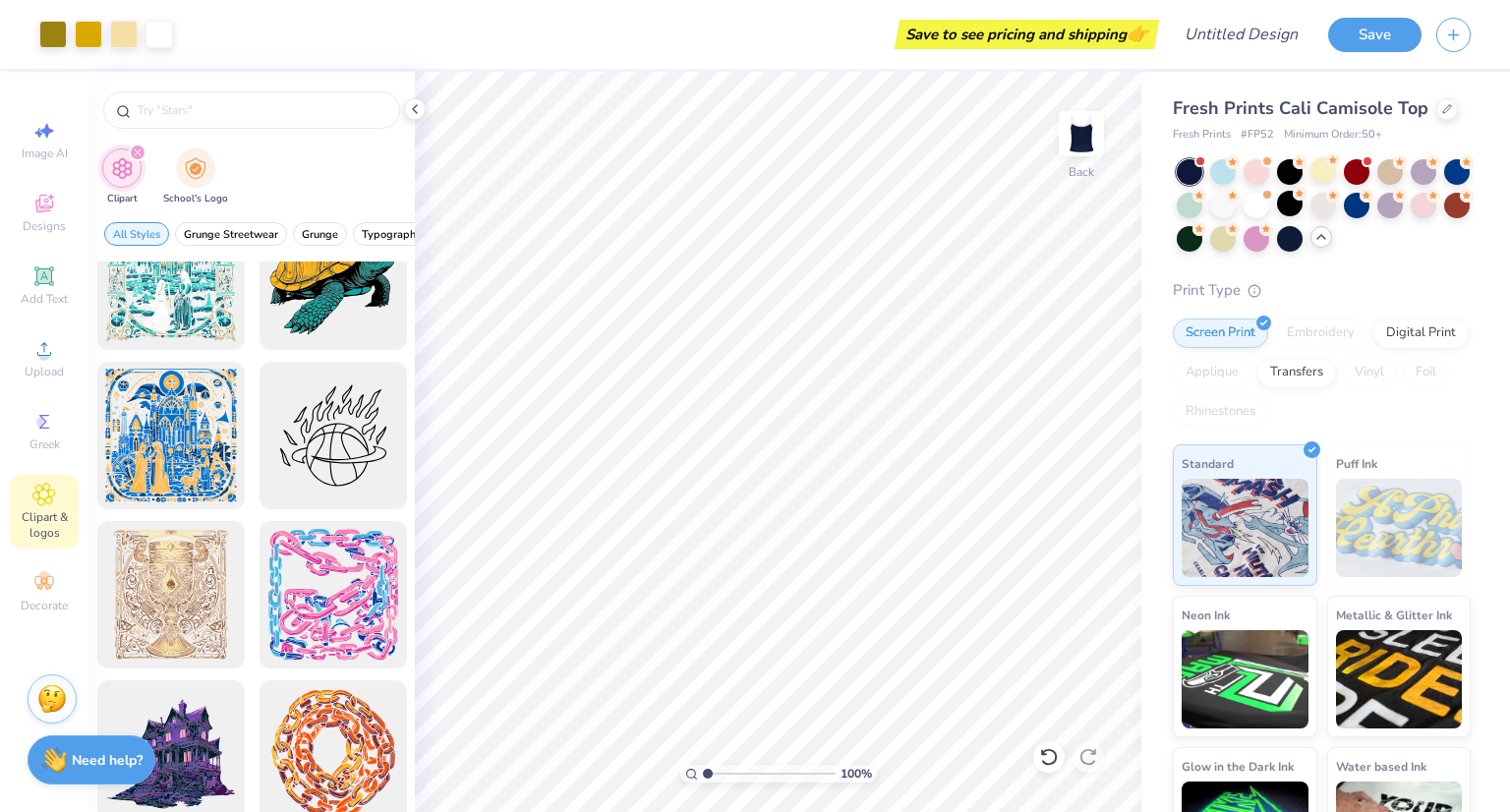
scroll to position [3242, 0]
click at [248, 125] on div at bounding box center [251, 110] width 296 height 37
click at [214, 100] on input "text" at bounding box center [261, 110] width 252 height 20
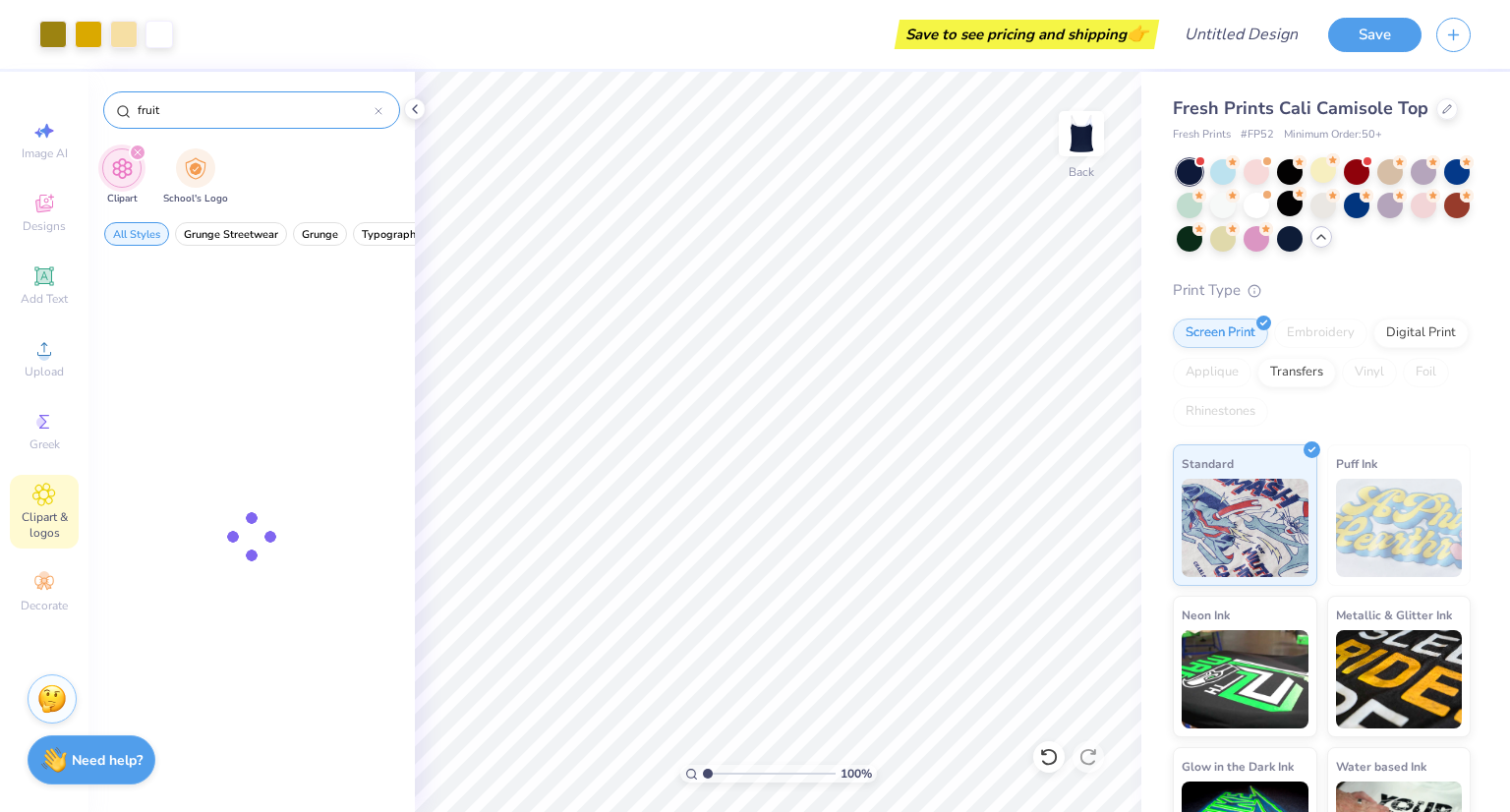
type input "fruit"
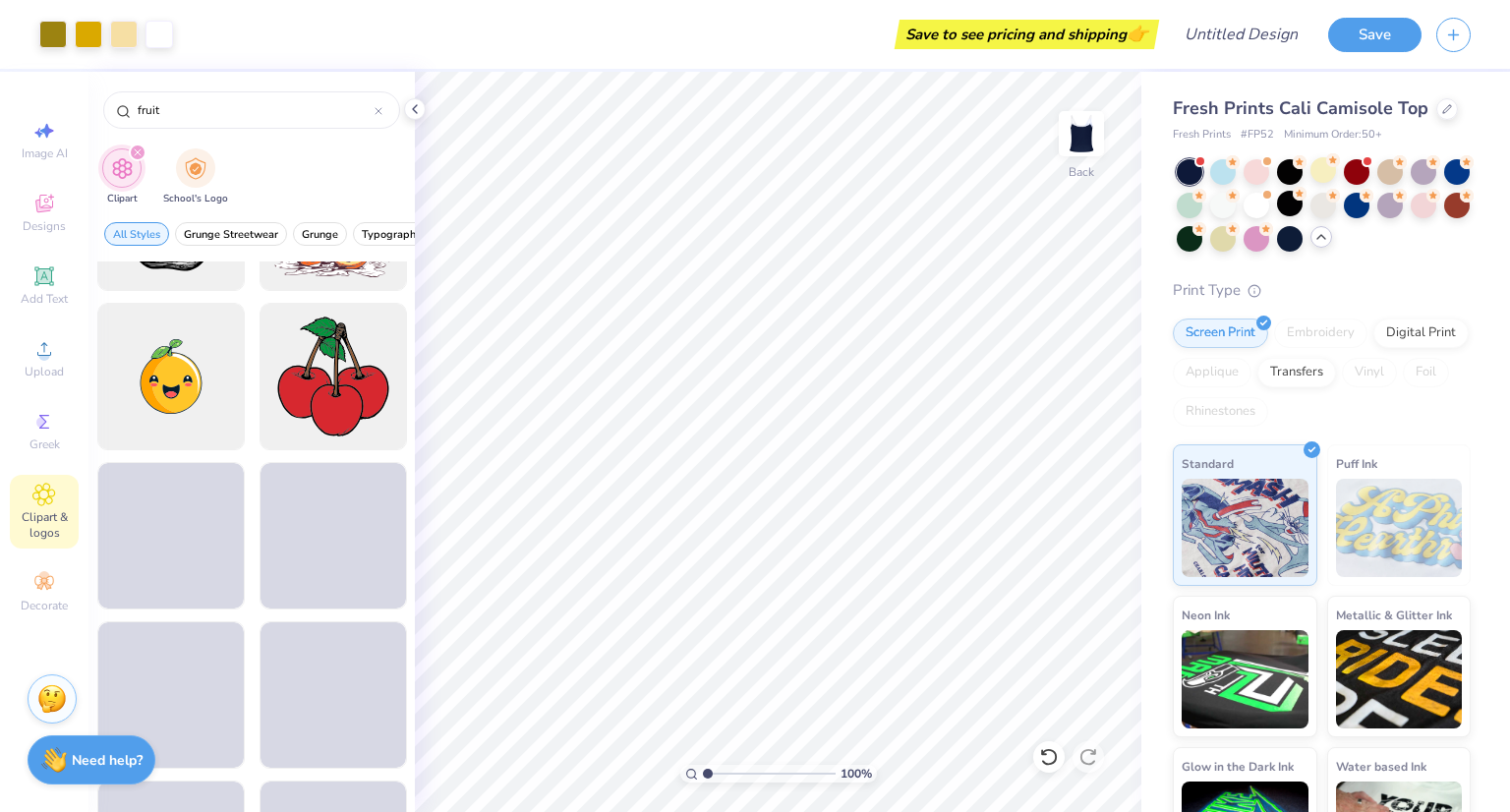
scroll to position [1073, 0]
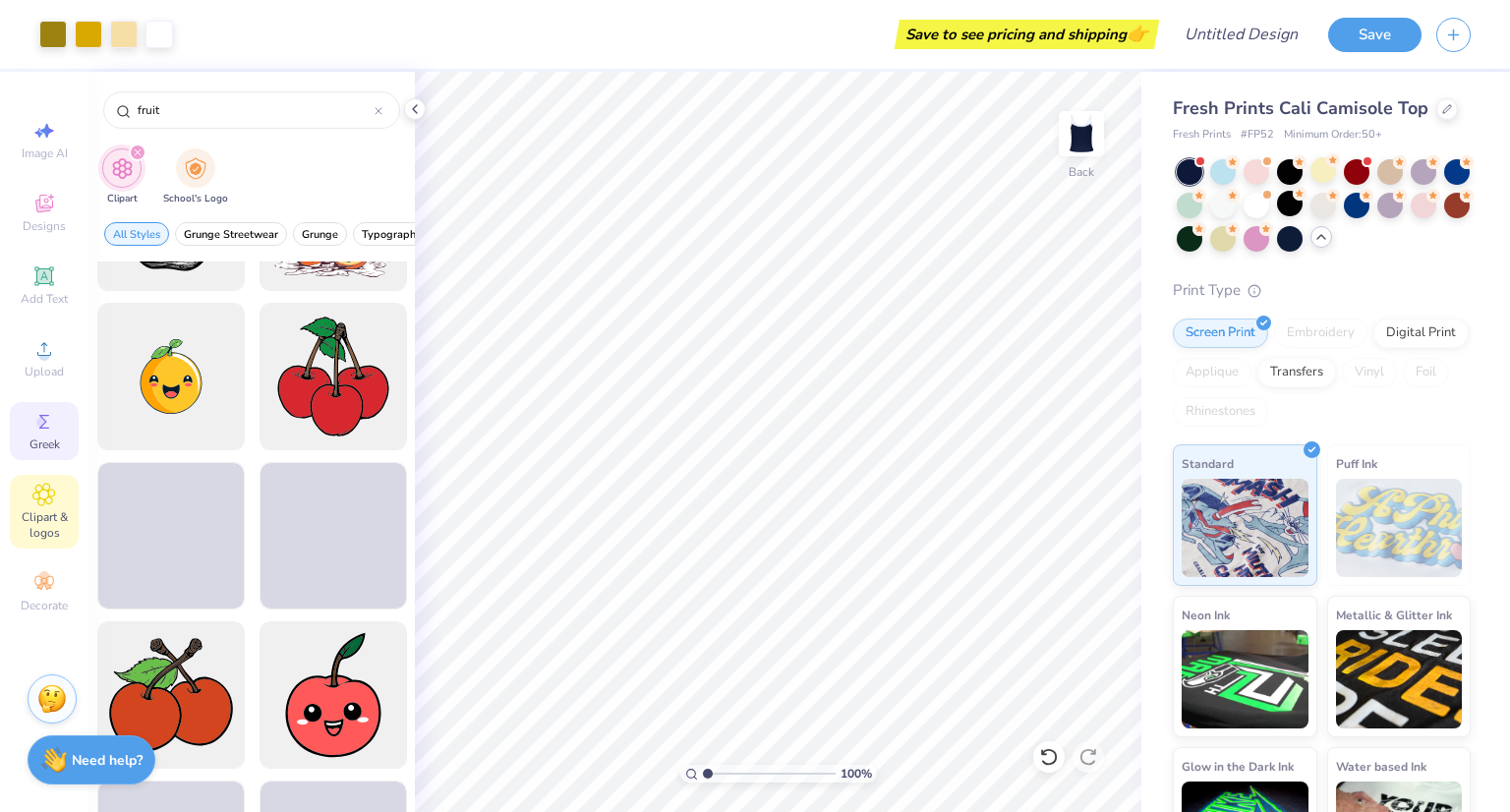
click at [47, 421] on icon at bounding box center [45, 422] width 24 height 24
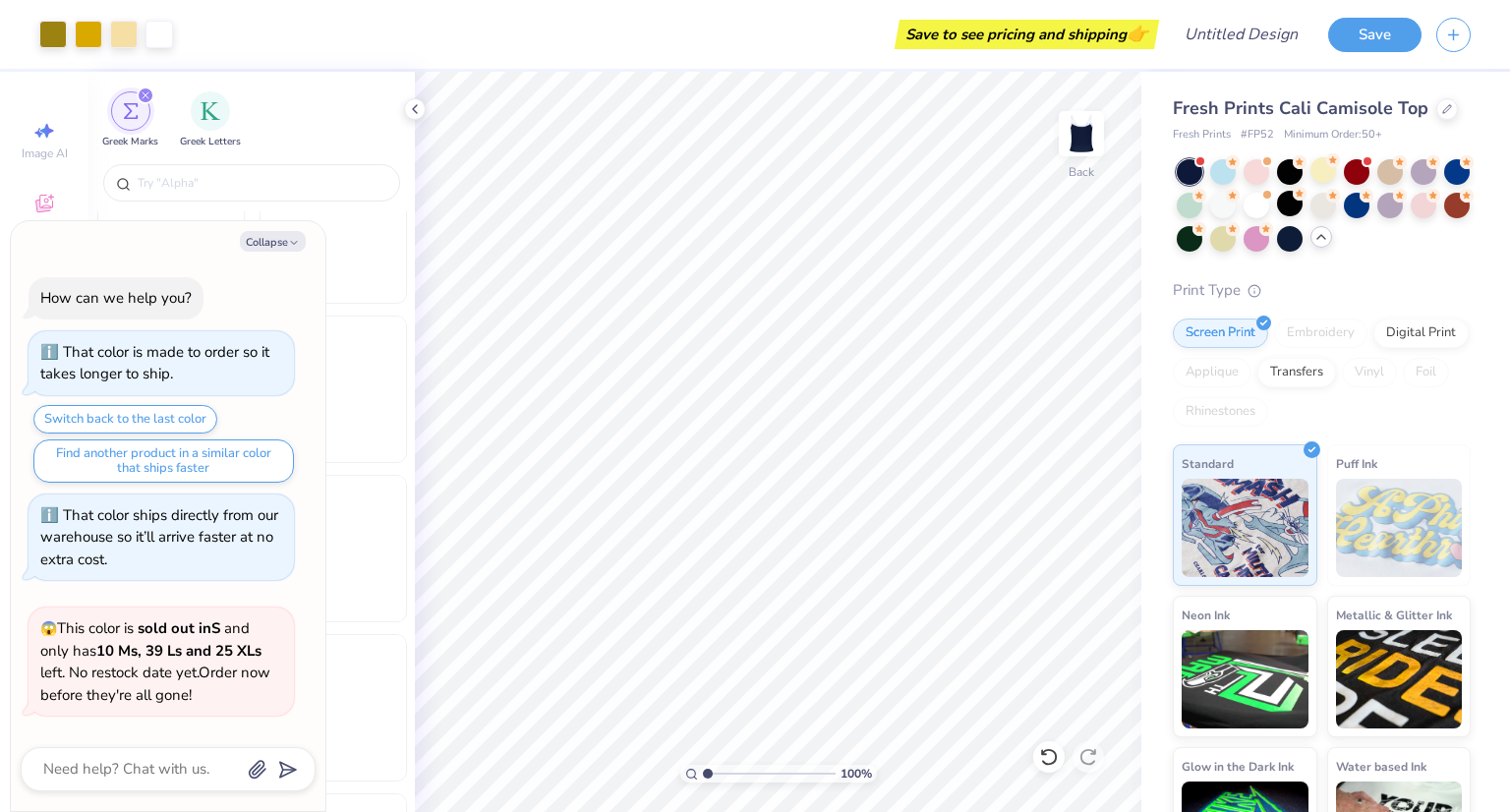
scroll to position [518, 0]
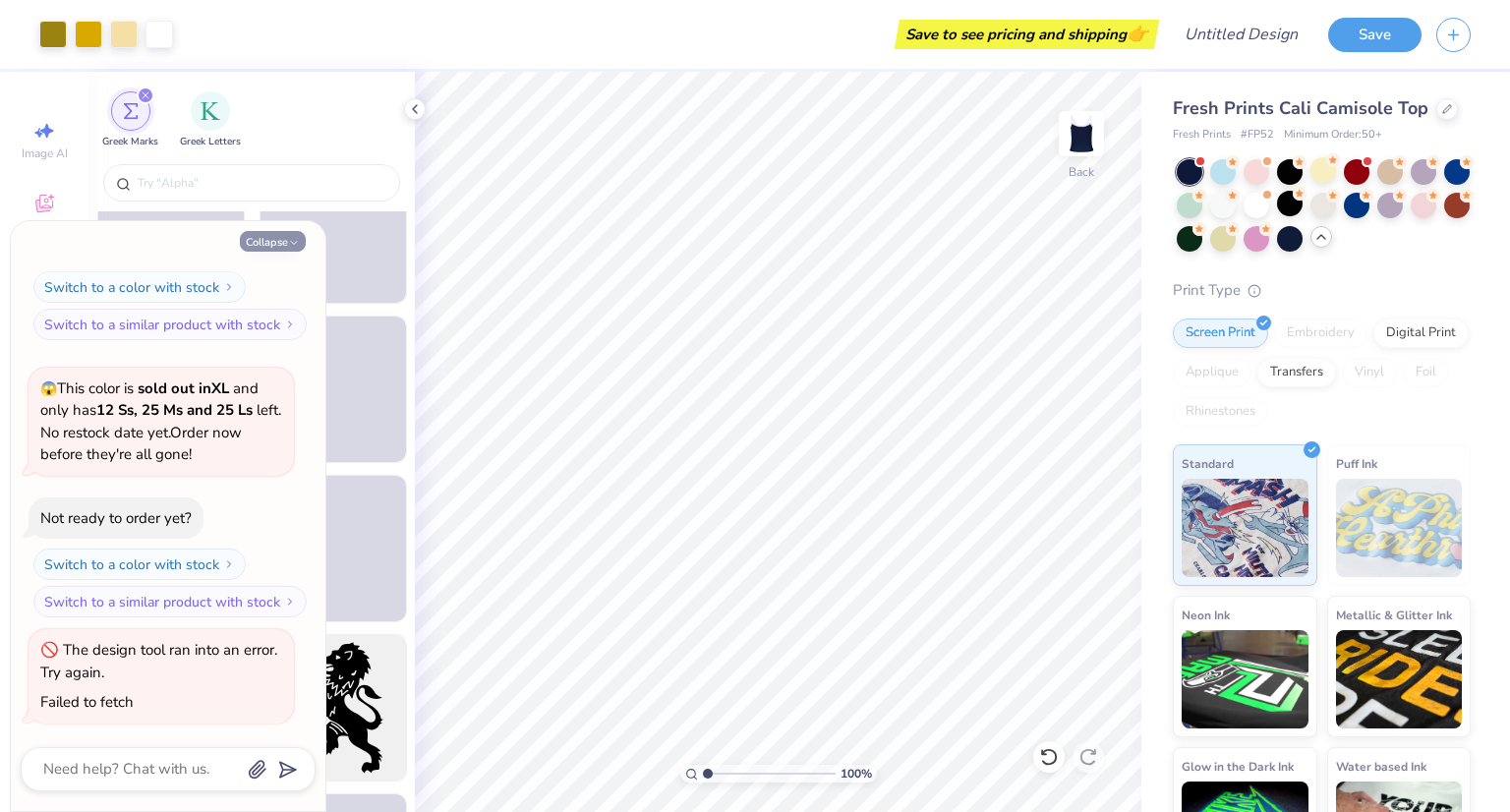
click at [292, 239] on icon "button" at bounding box center [294, 242] width 12 height 12
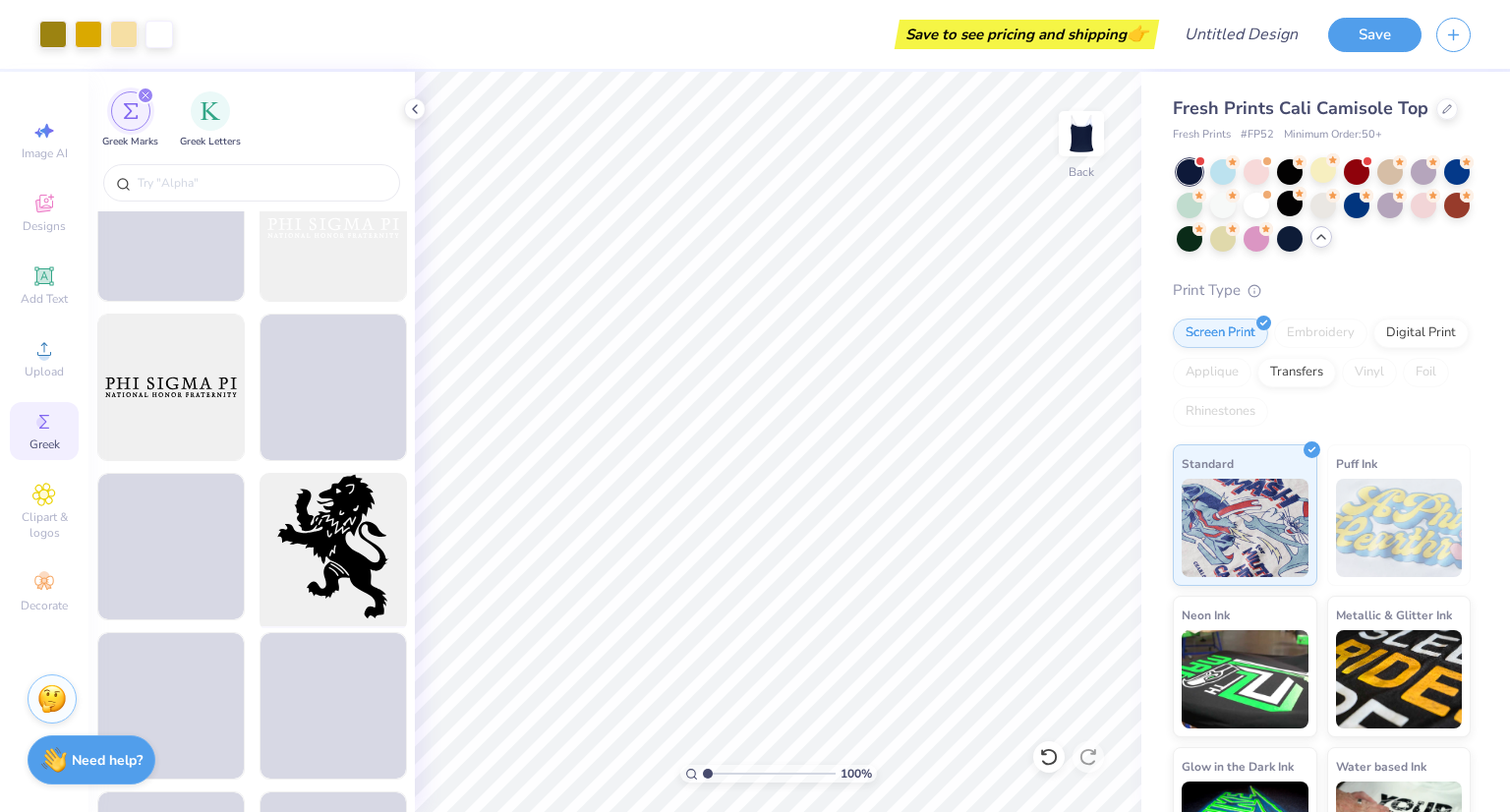
scroll to position [1120, 0]
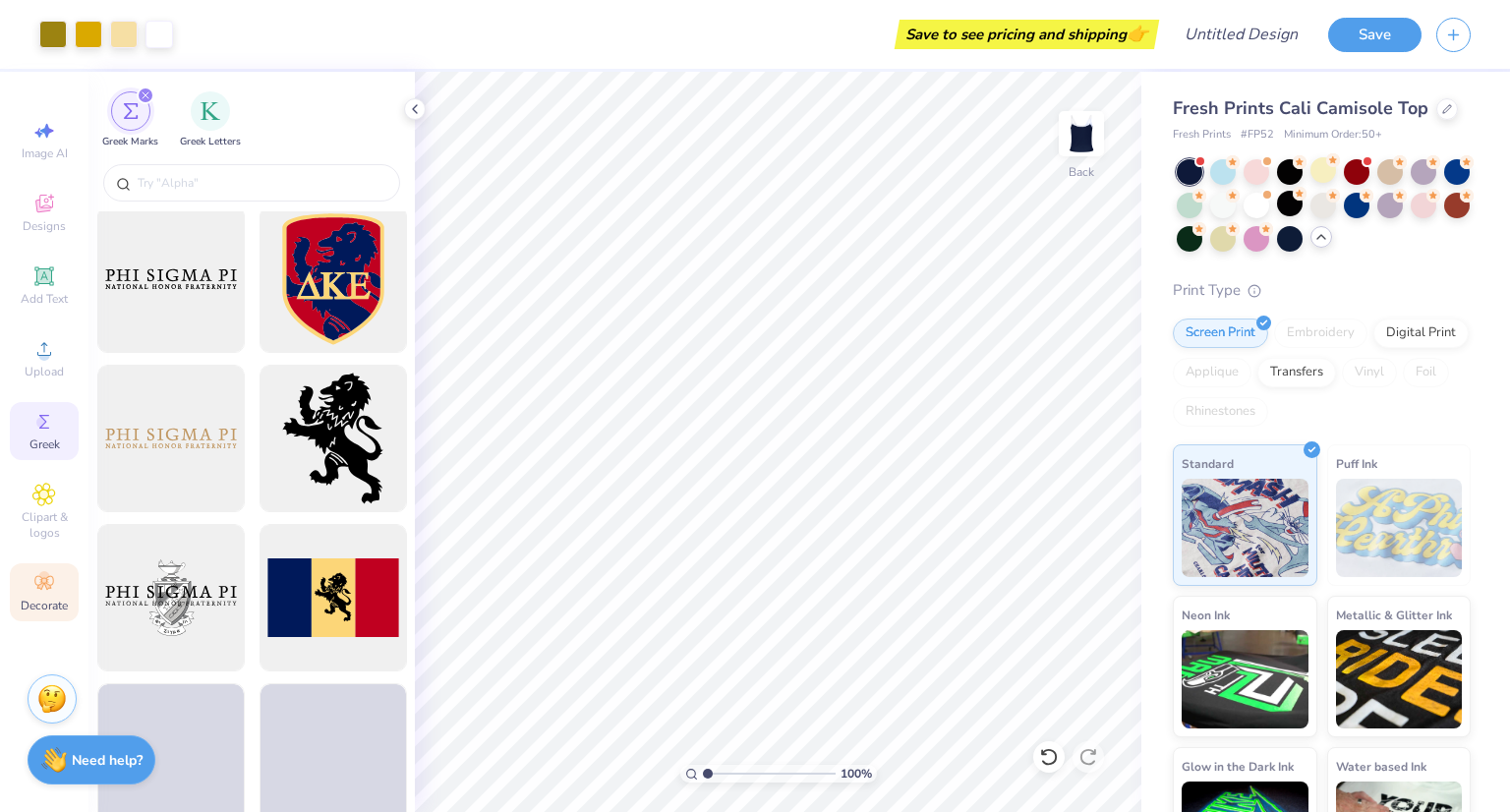
click at [55, 579] on icon at bounding box center [45, 583] width 24 height 24
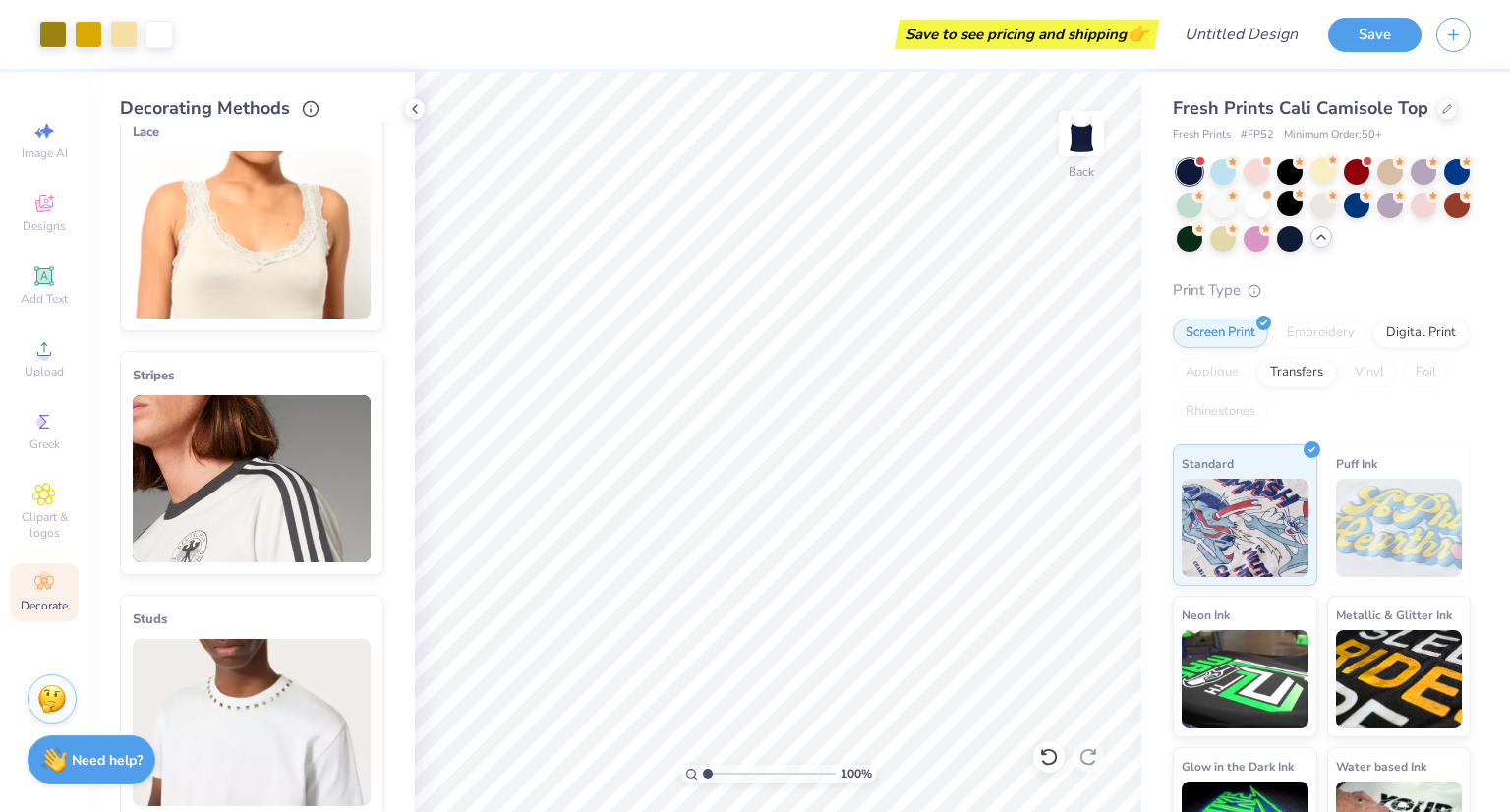
scroll to position [32, 0]
click at [245, 462] on img at bounding box center [252, 477] width 238 height 167
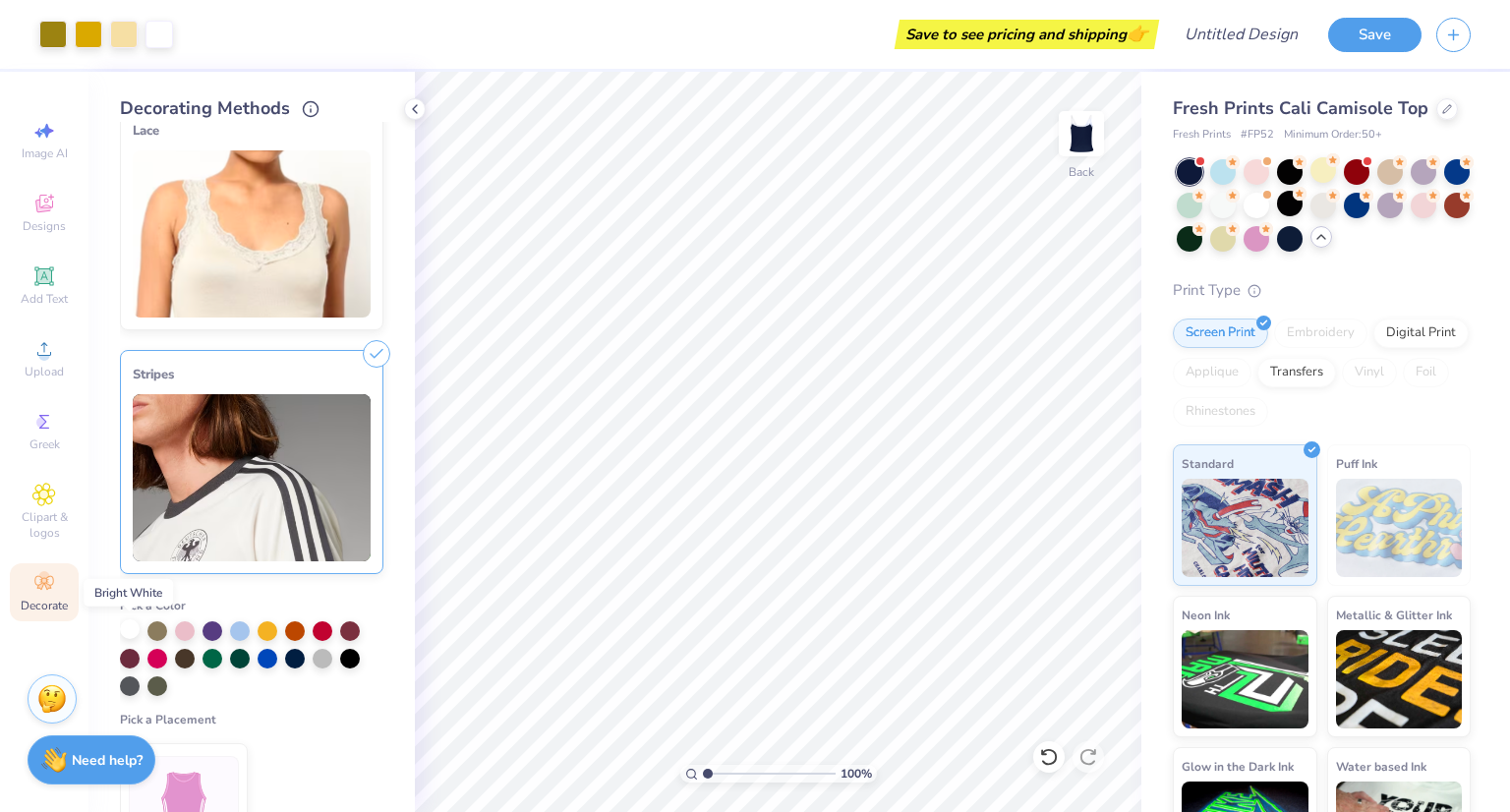
click at [132, 632] on div at bounding box center [130, 629] width 20 height 20
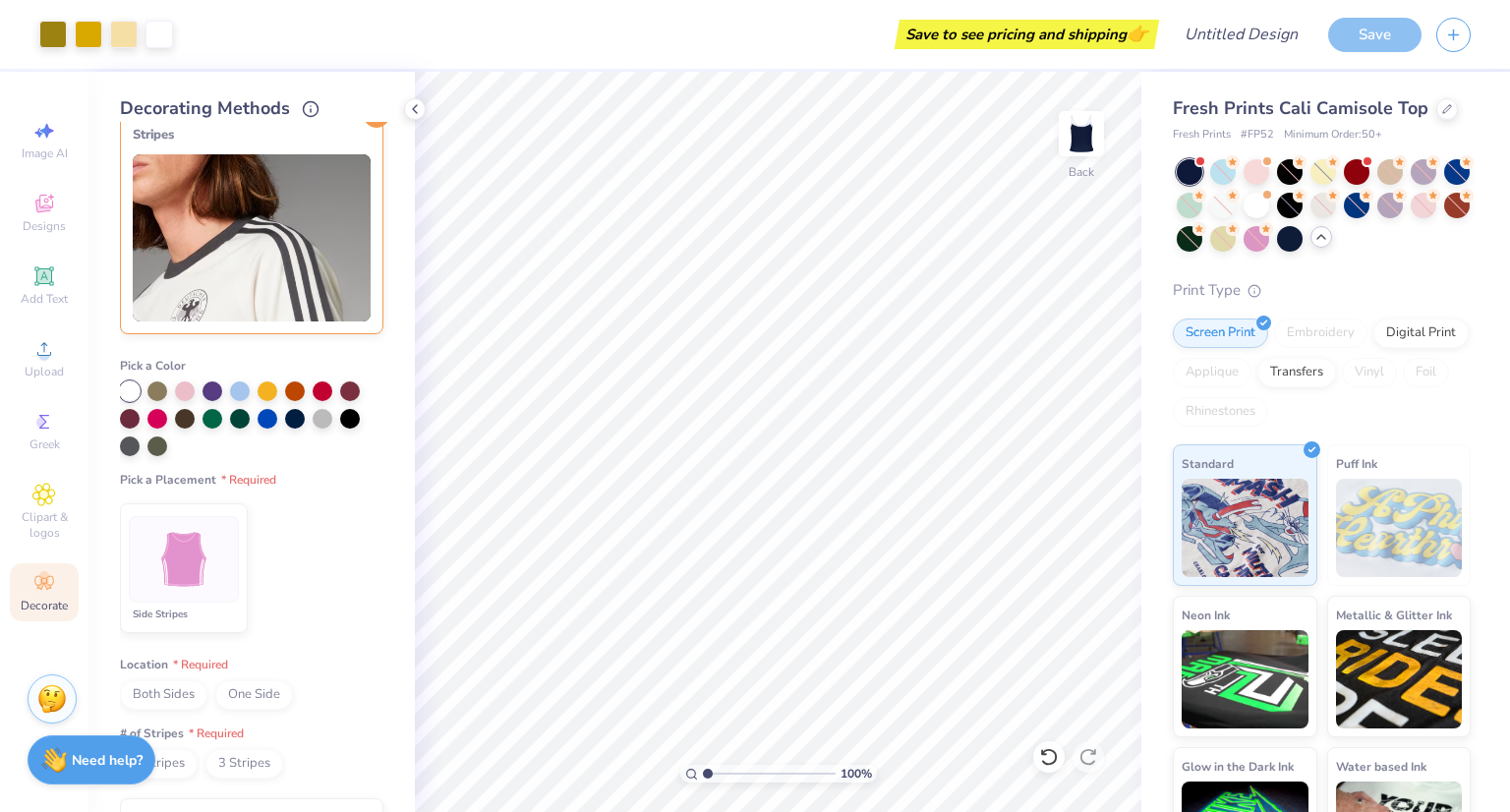
scroll to position [273, 0]
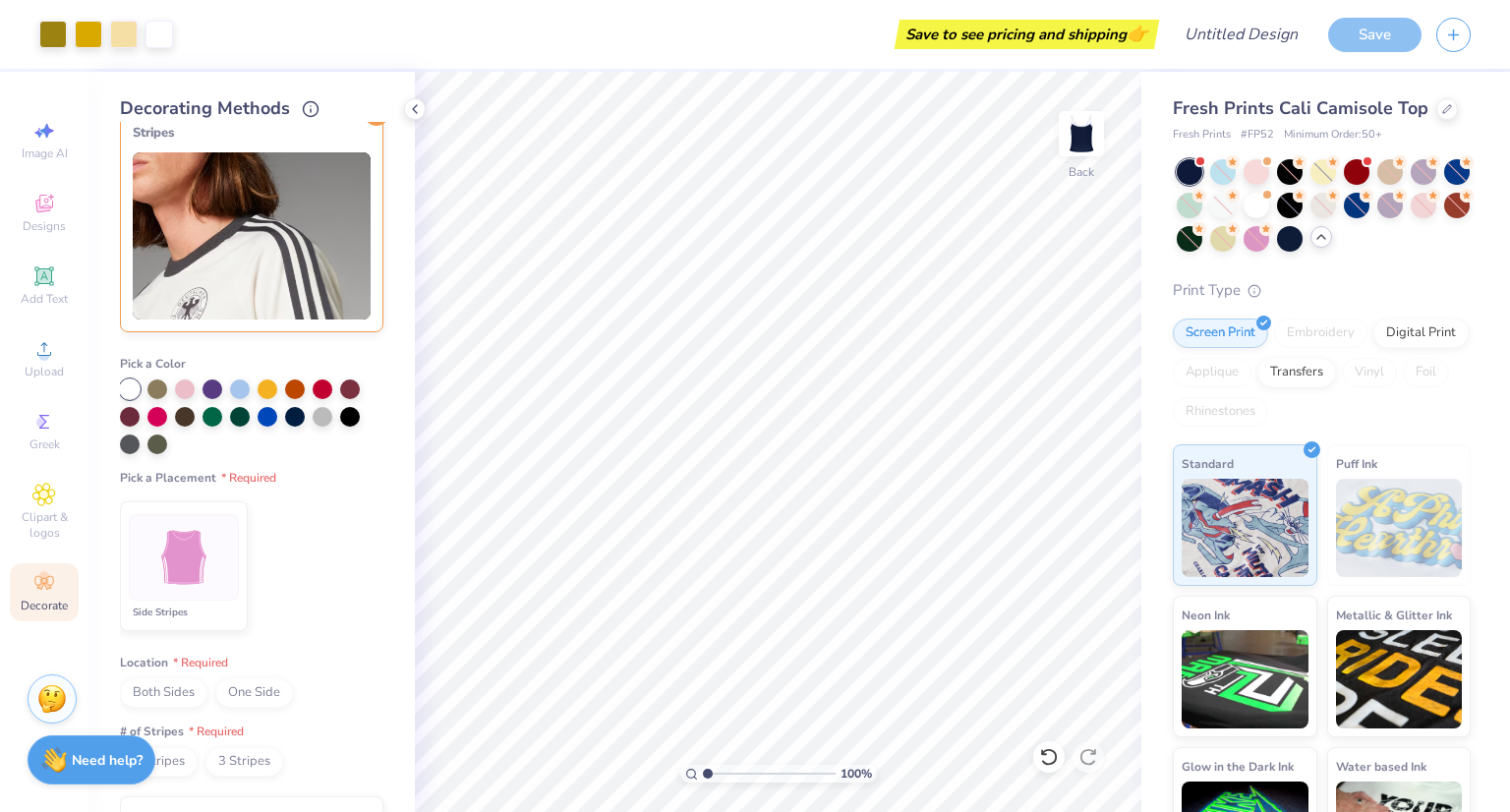
click at [183, 567] on img at bounding box center [185, 558] width 74 height 74
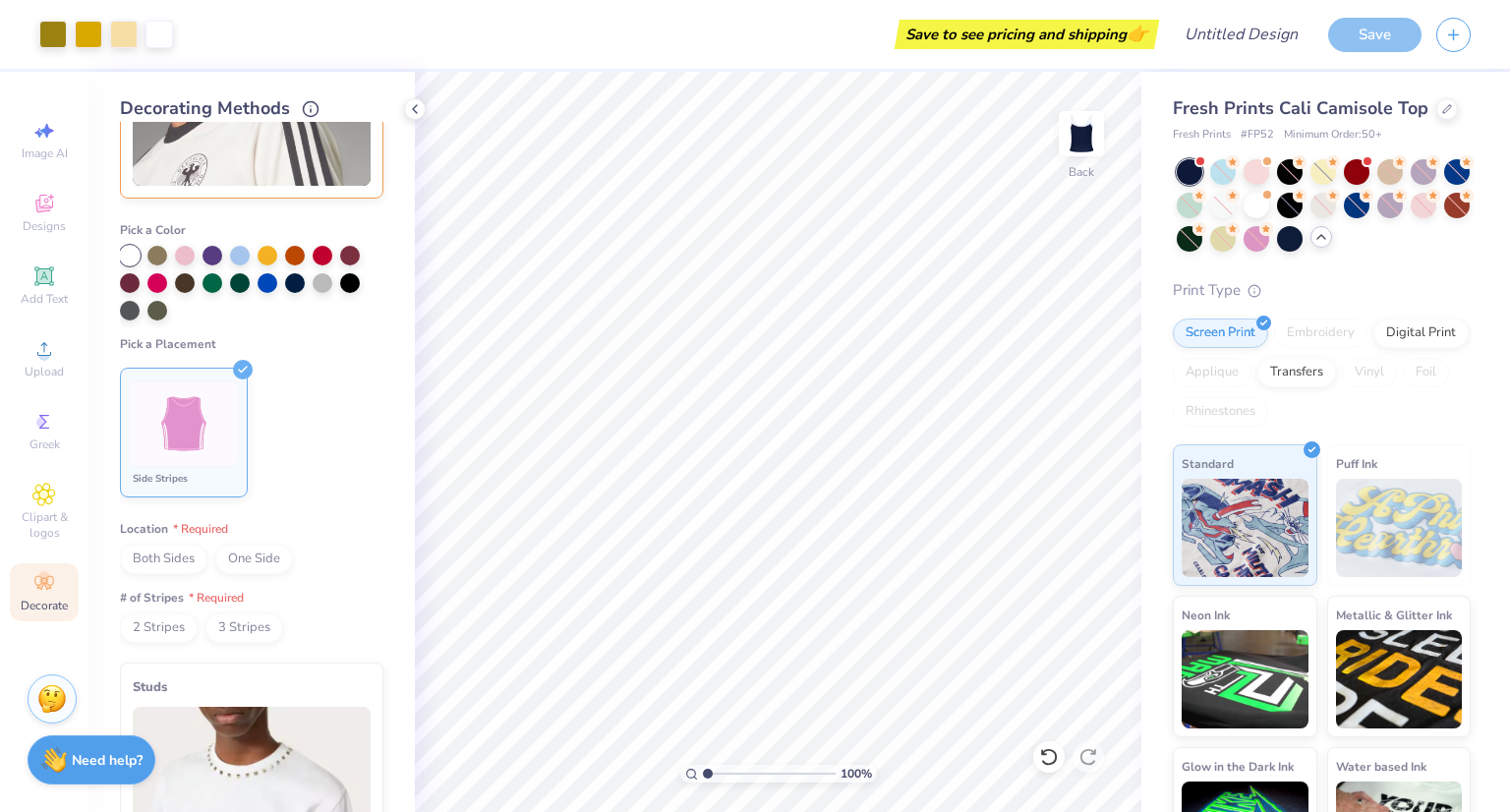
scroll to position [411, 0]
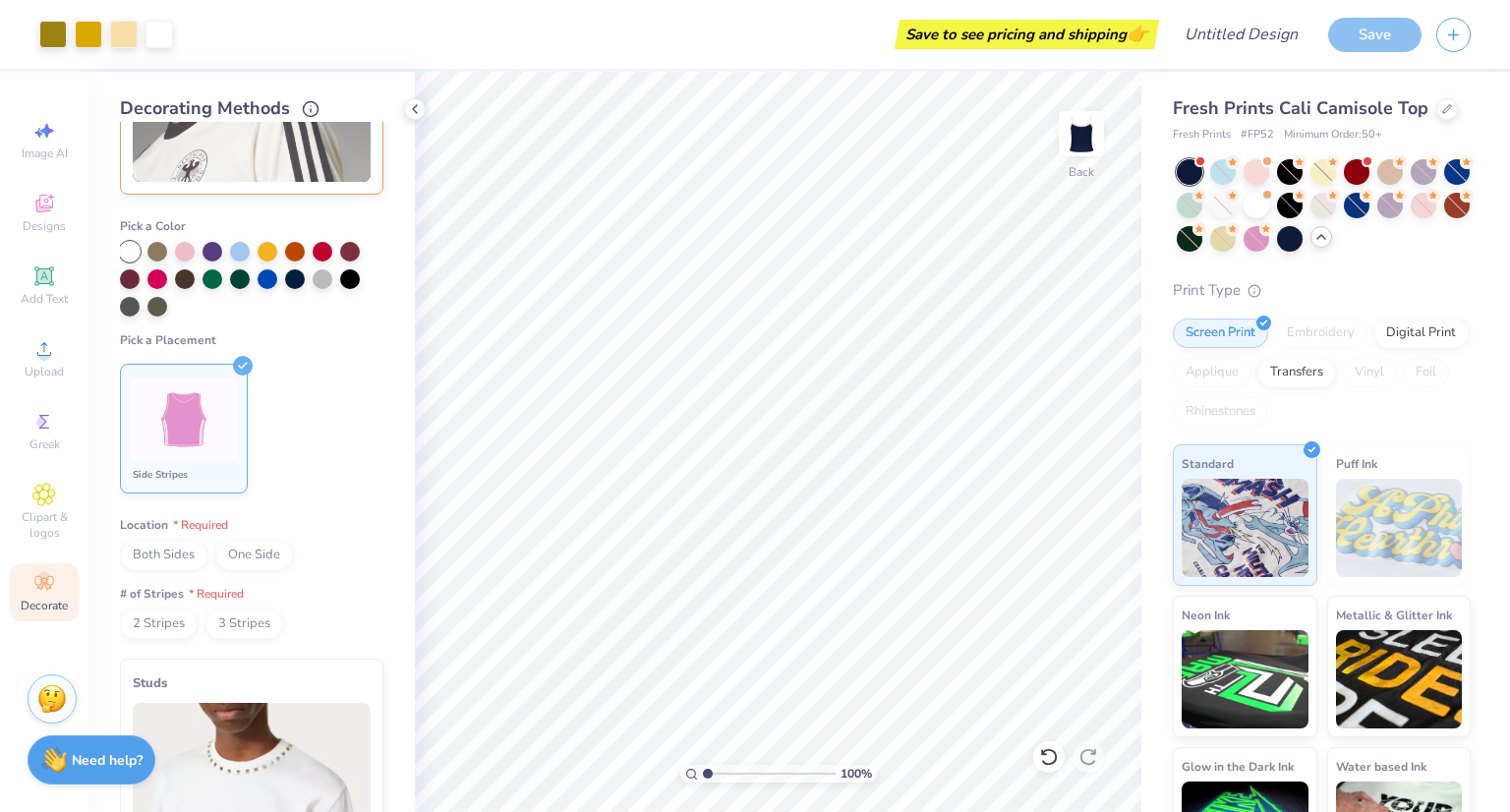
click at [147, 552] on span "Both Sides" at bounding box center [164, 556] width 88 height 30
click at [245, 628] on span "3 Stripes" at bounding box center [245, 624] width 78 height 30
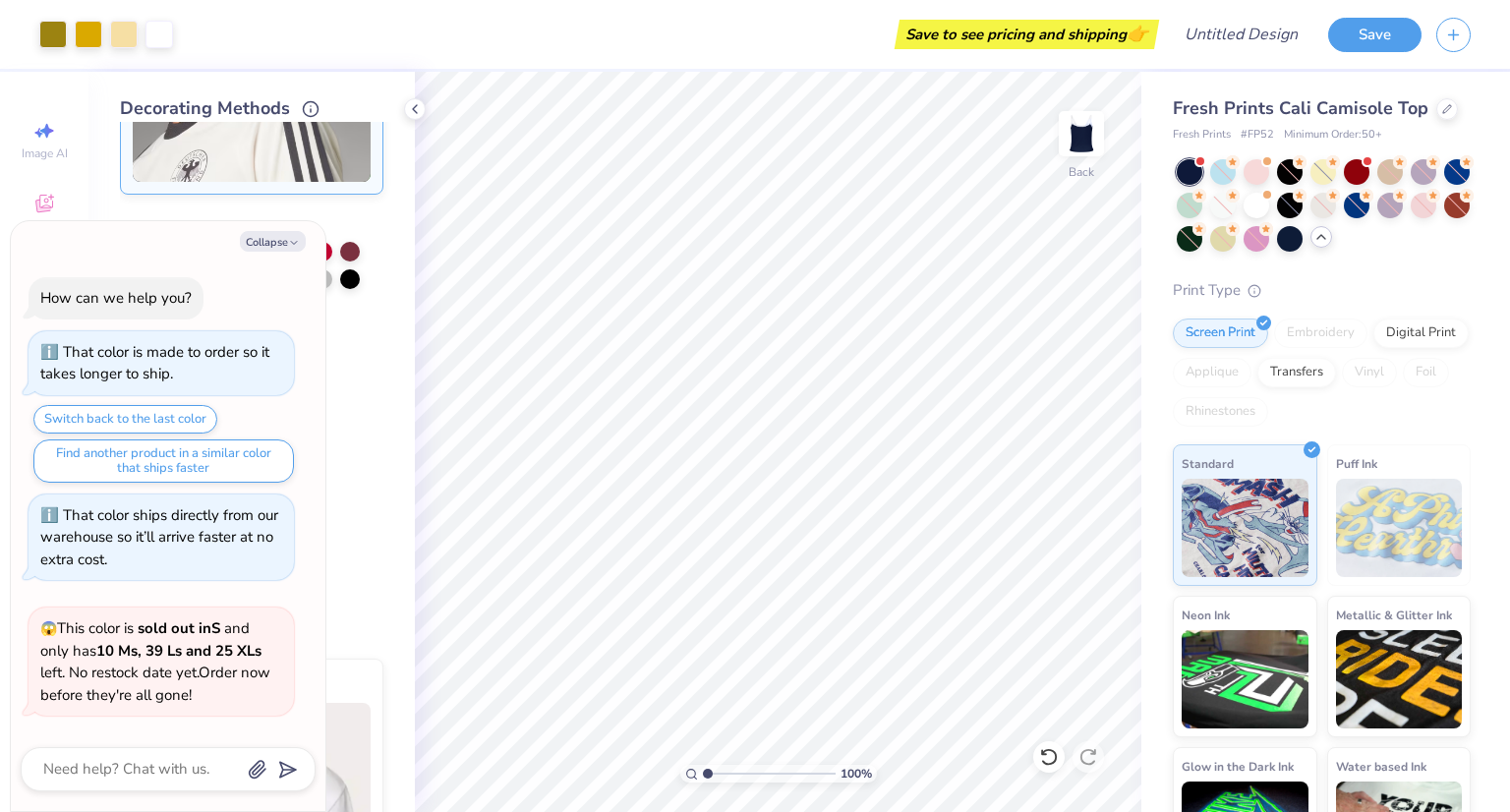
scroll to position [659, 0]
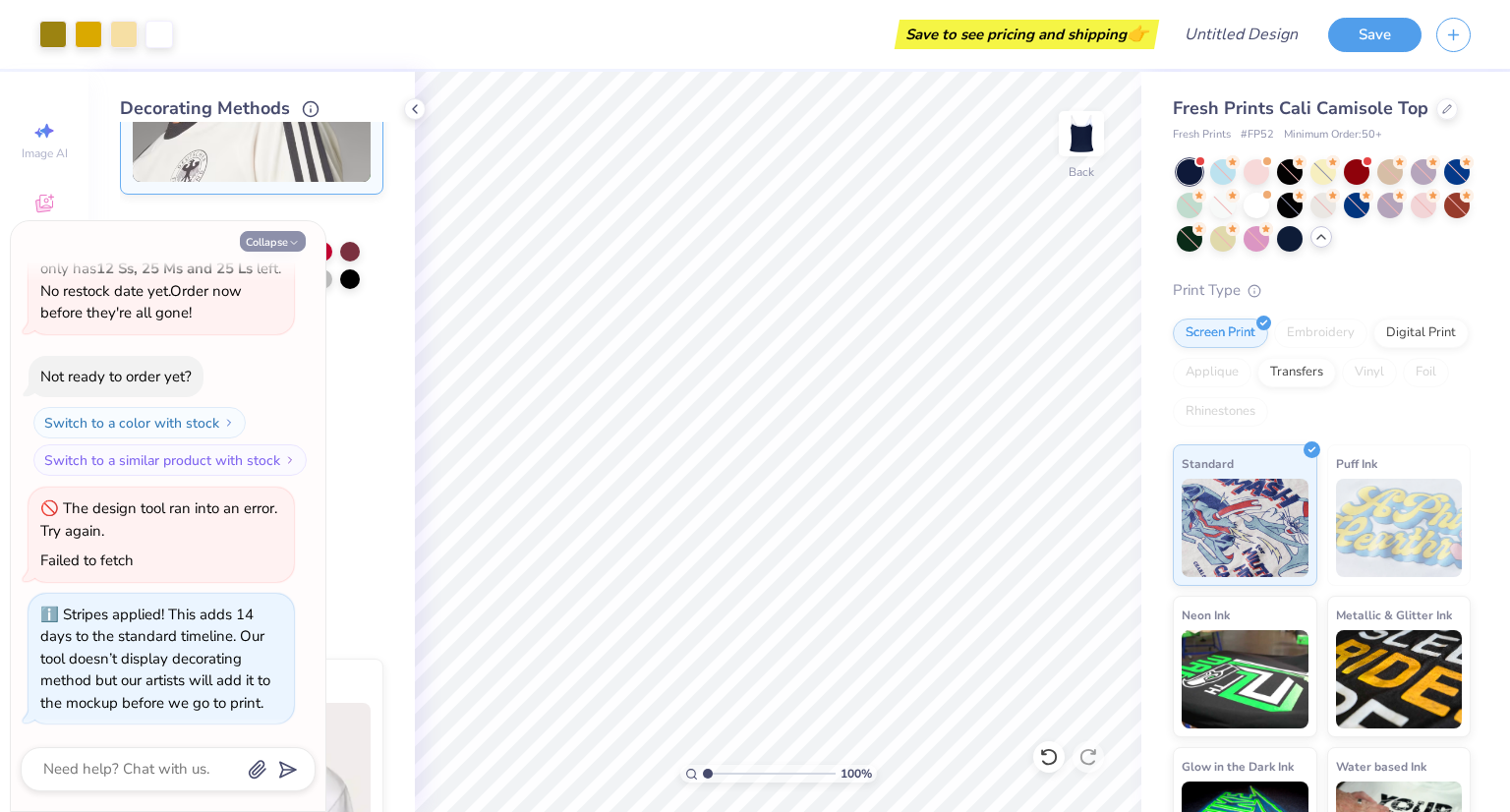
click at [288, 240] on icon "button" at bounding box center [294, 242] width 12 height 12
type textarea "x"
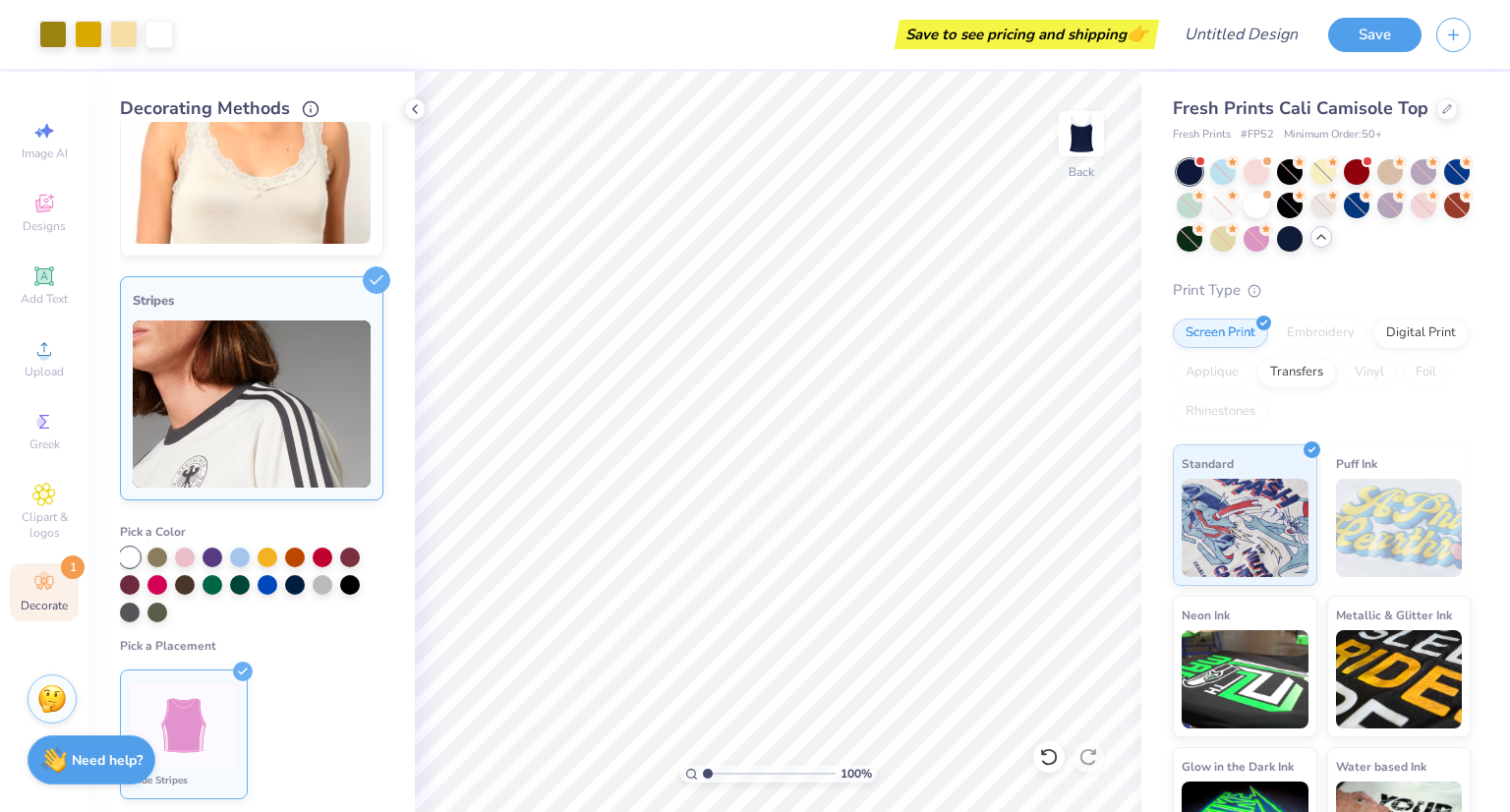
scroll to position [0, 0]
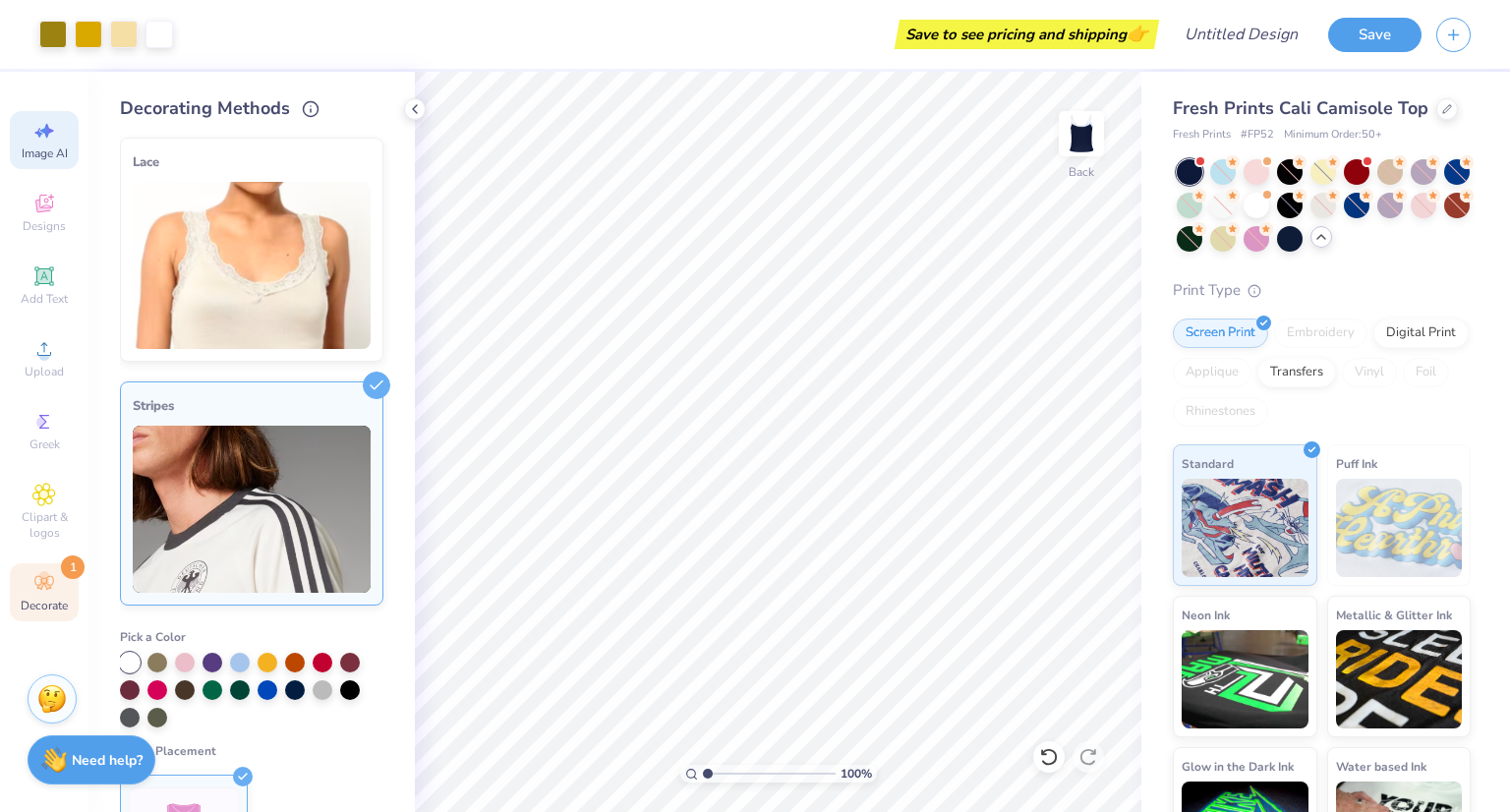
click at [55, 131] on icon at bounding box center [45, 131] width 24 height 24
select select "4"
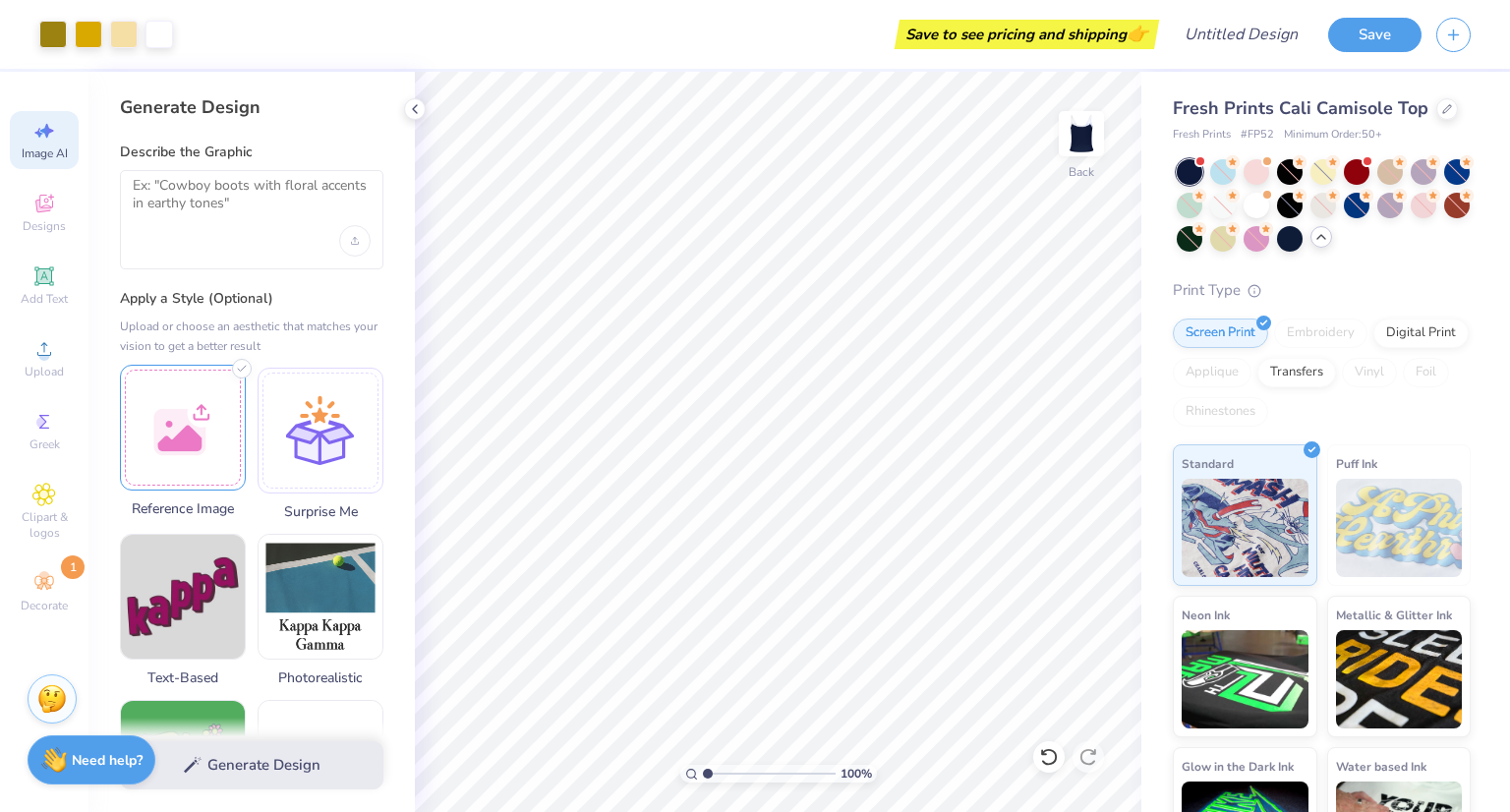
click at [197, 422] on div at bounding box center [183, 427] width 126 height 126
click at [193, 449] on div at bounding box center [183, 427] width 126 height 126
